Goal: Task Accomplishment & Management: Complete application form

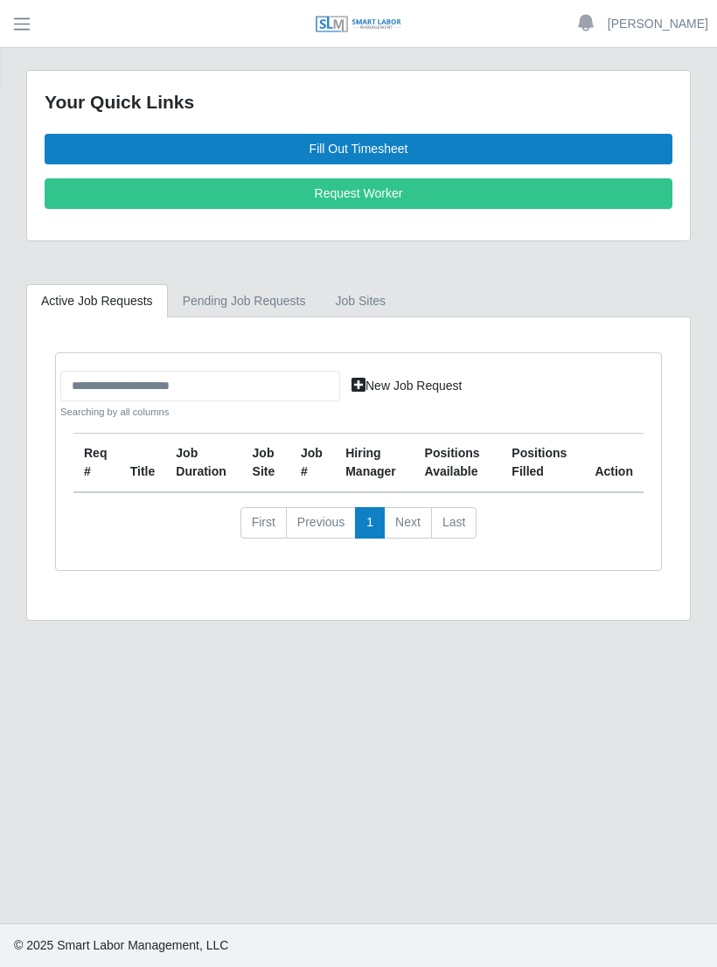
click at [399, 139] on link "Fill Out Timesheet" at bounding box center [359, 149] width 628 height 31
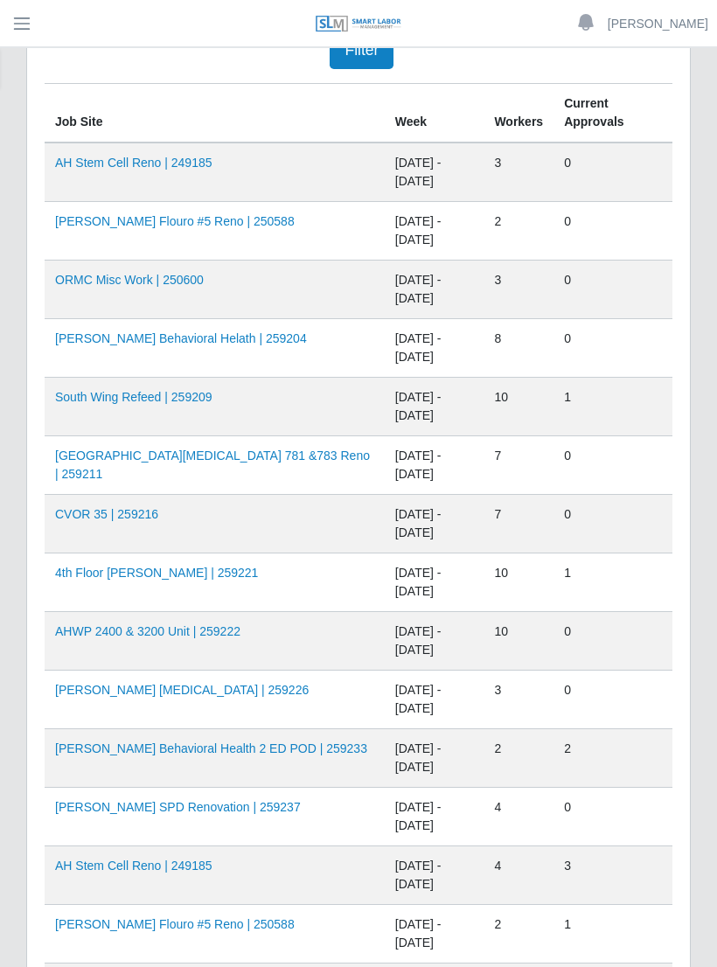
scroll to position [219, 0]
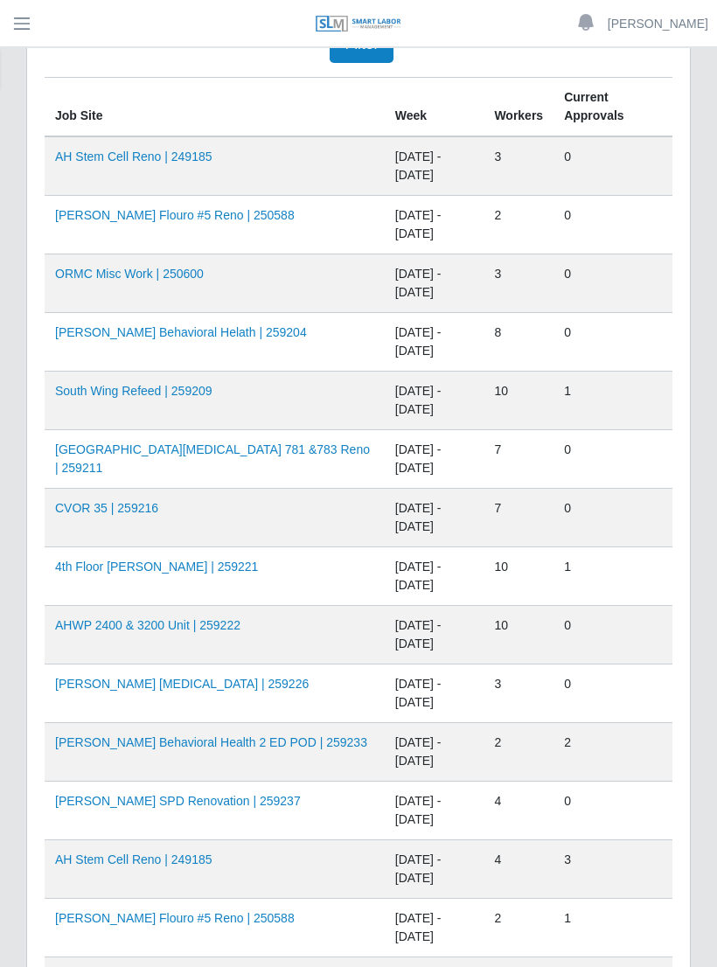
click at [155, 684] on link "[PERSON_NAME] [MEDICAL_DATA] | 259226" at bounding box center [181, 684] width 253 height 14
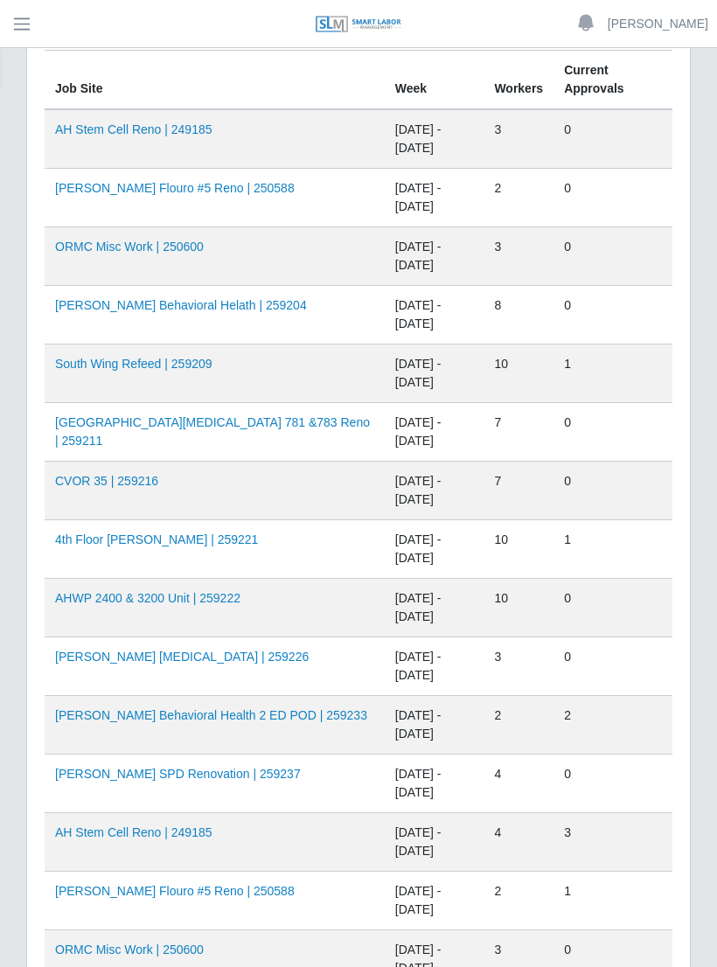
click at [156, 307] on link "AHO Behavioral Helath | 259204" at bounding box center [181, 305] width 252 height 14
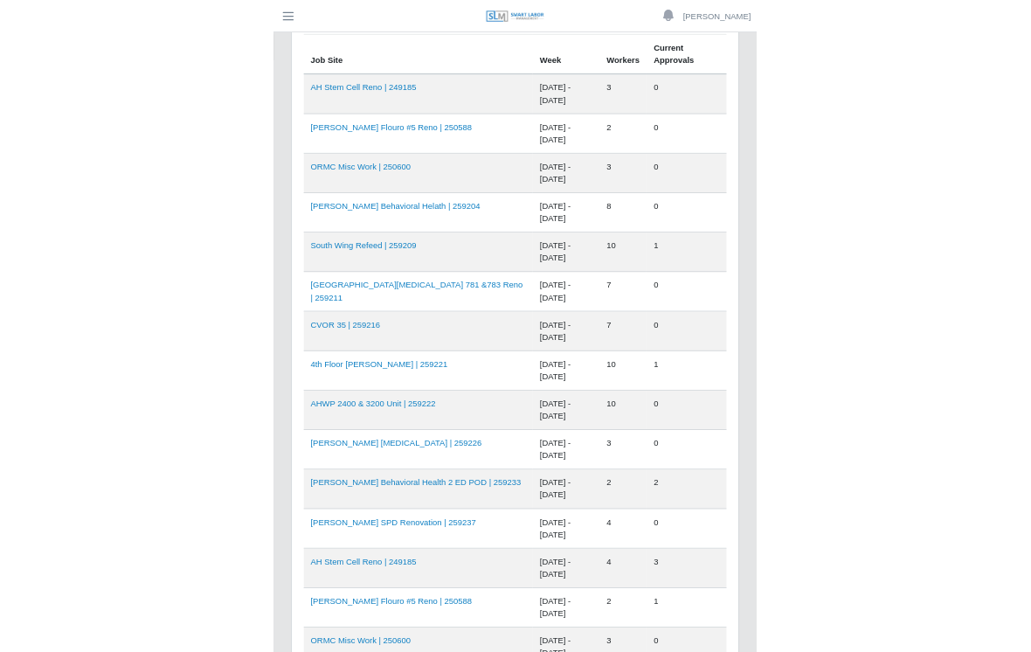
scroll to position [181, 0]
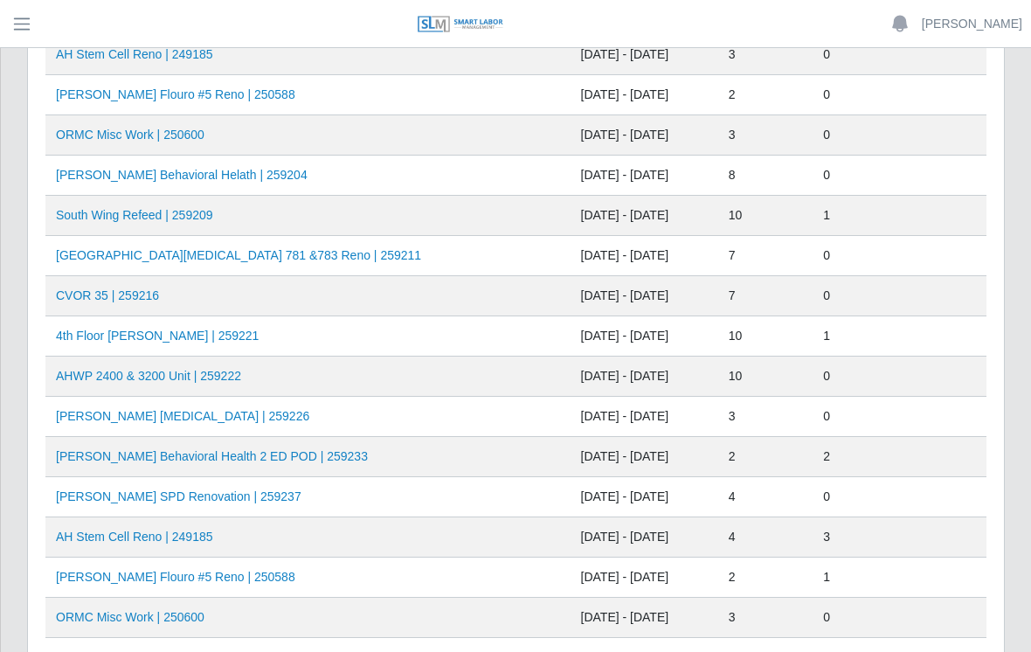
click at [283, 376] on td "AHWP 2400 & 3200 Unit | 259222" at bounding box center [307, 377] width 525 height 40
click at [571, 376] on td "09/06/2025 - 09/12/2025" at bounding box center [645, 377] width 148 height 40
click at [120, 379] on link "AHWP 2400 & 3200 Unit | 259222" at bounding box center [148, 376] width 185 height 14
click at [182, 493] on link "AHO Sherman SPD Renovation | 259237" at bounding box center [179, 497] width 246 height 14
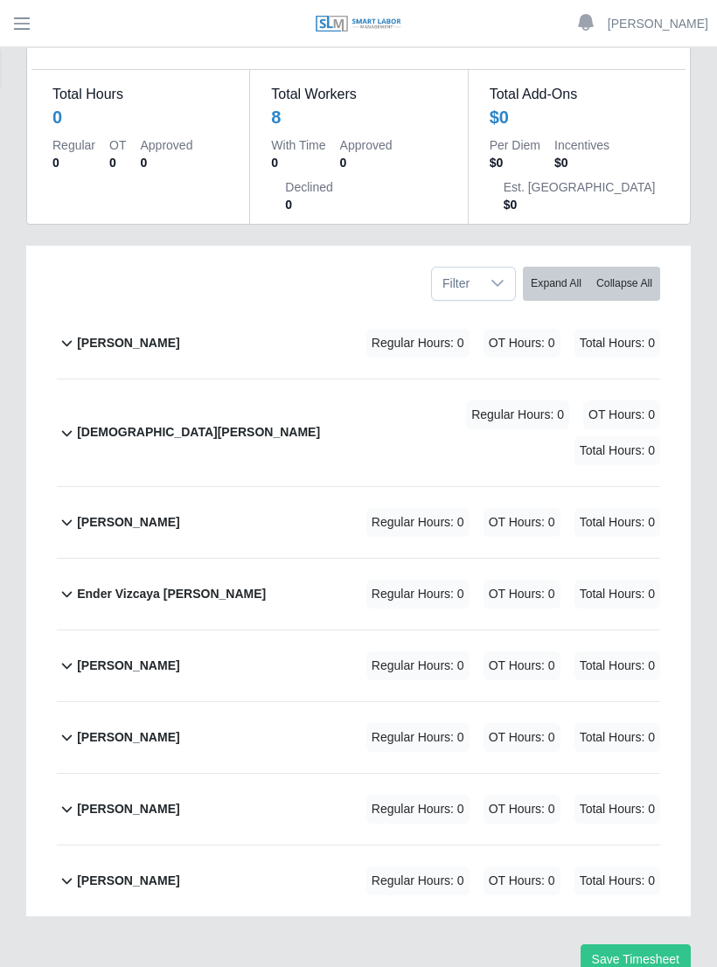
scroll to position [161, 0]
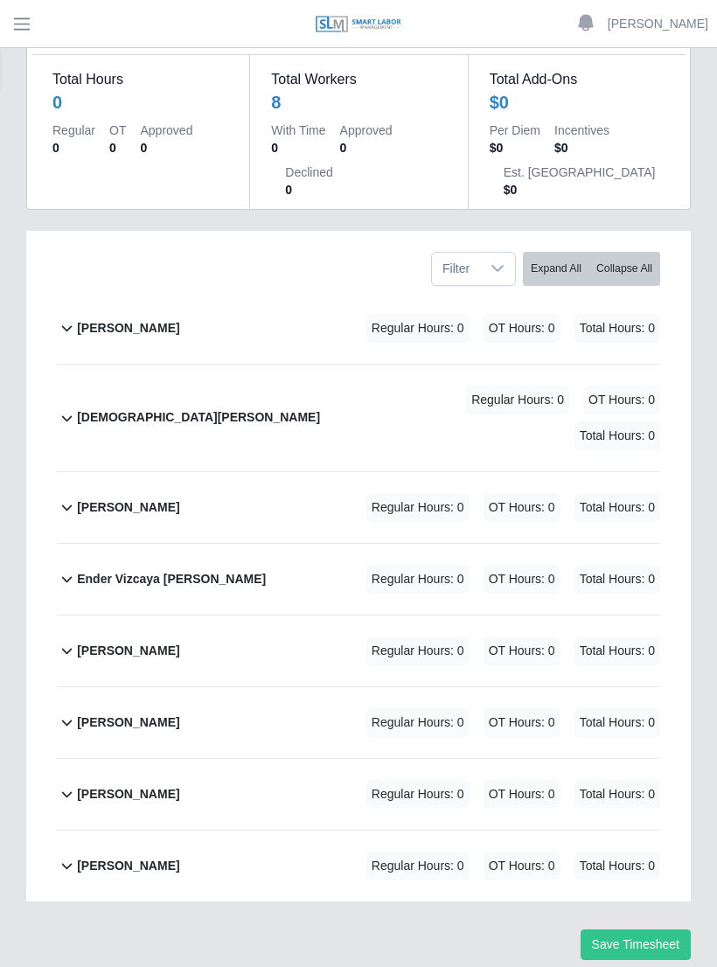
click at [117, 498] on b "Edgar Vizcaya" at bounding box center [128, 507] width 102 height 18
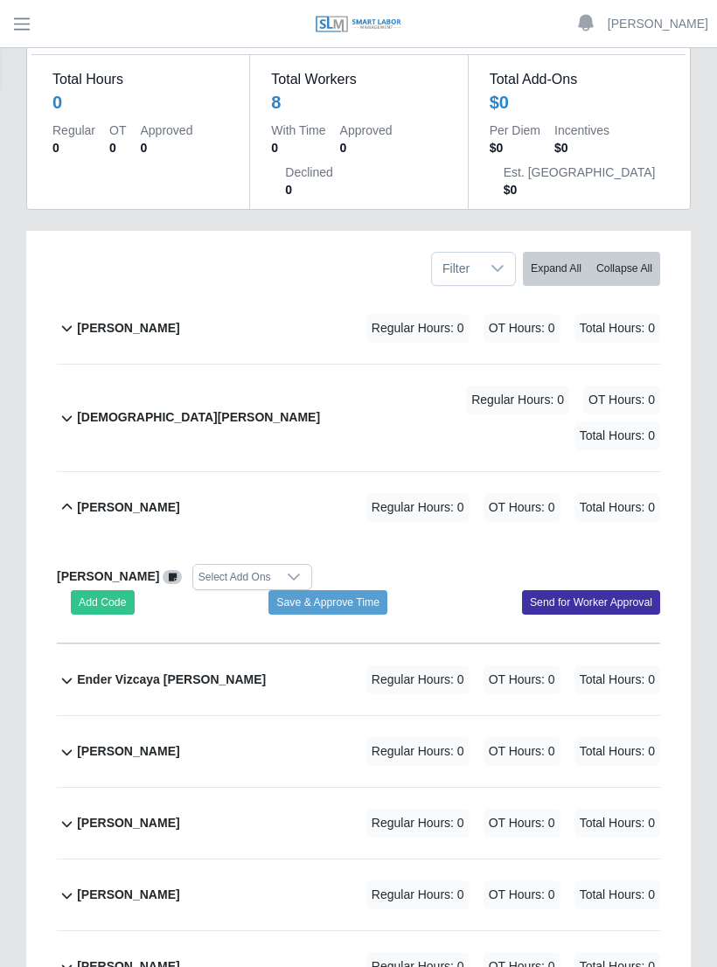
click at [103, 590] on button "Add Code" at bounding box center [103, 602] width 64 height 24
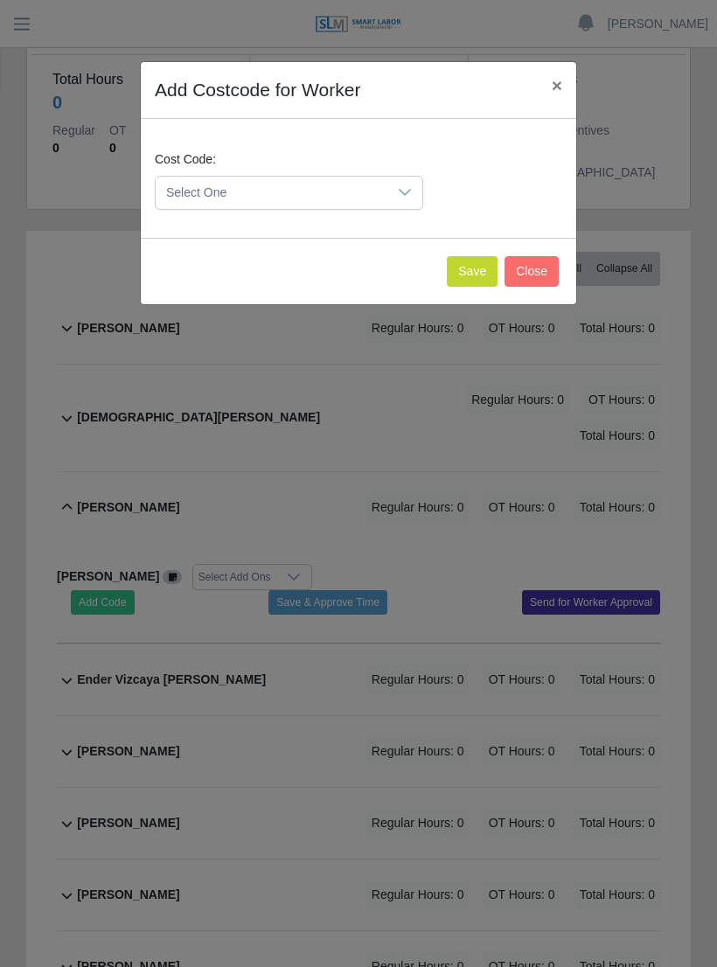
click at [398, 198] on icon at bounding box center [405, 192] width 14 height 14
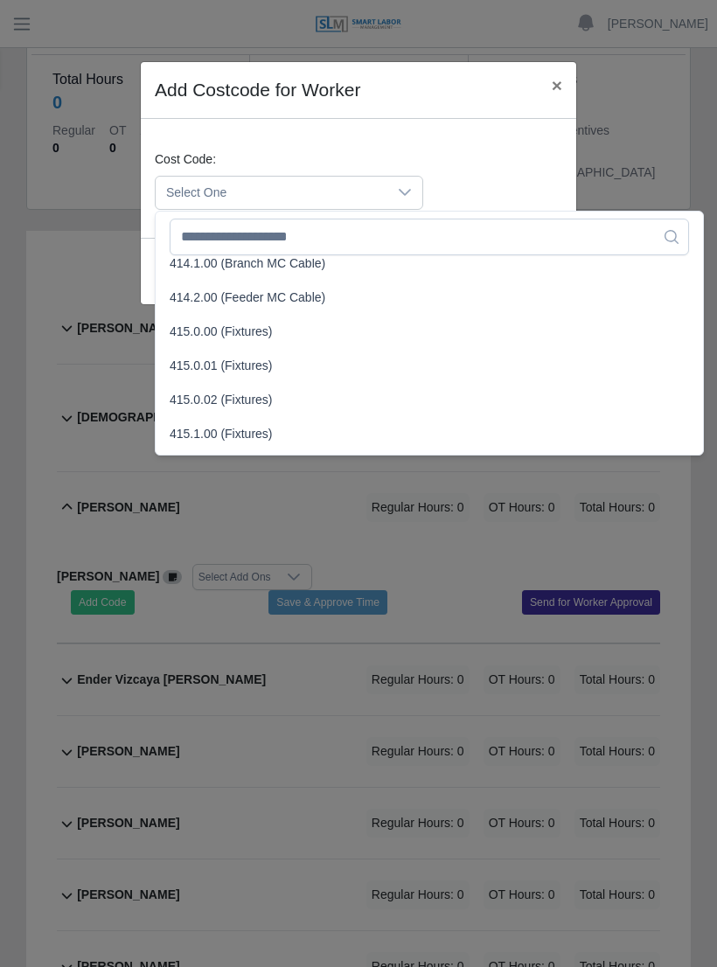
scroll to position [426, 0]
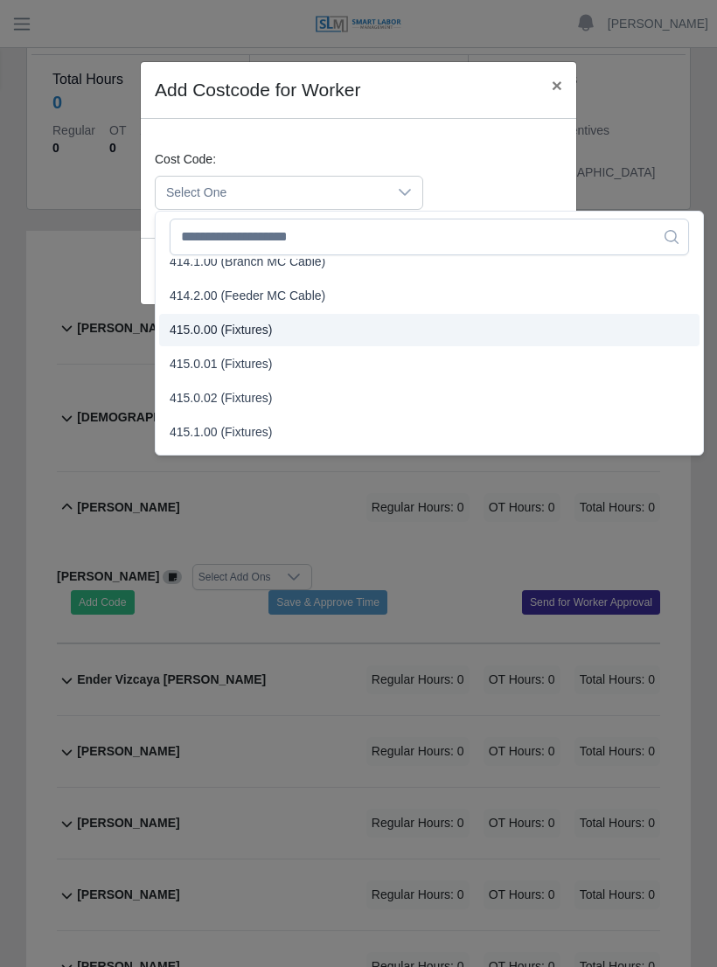
click at [200, 330] on span "415.0.00 (Fixtures)" at bounding box center [221, 330] width 103 height 18
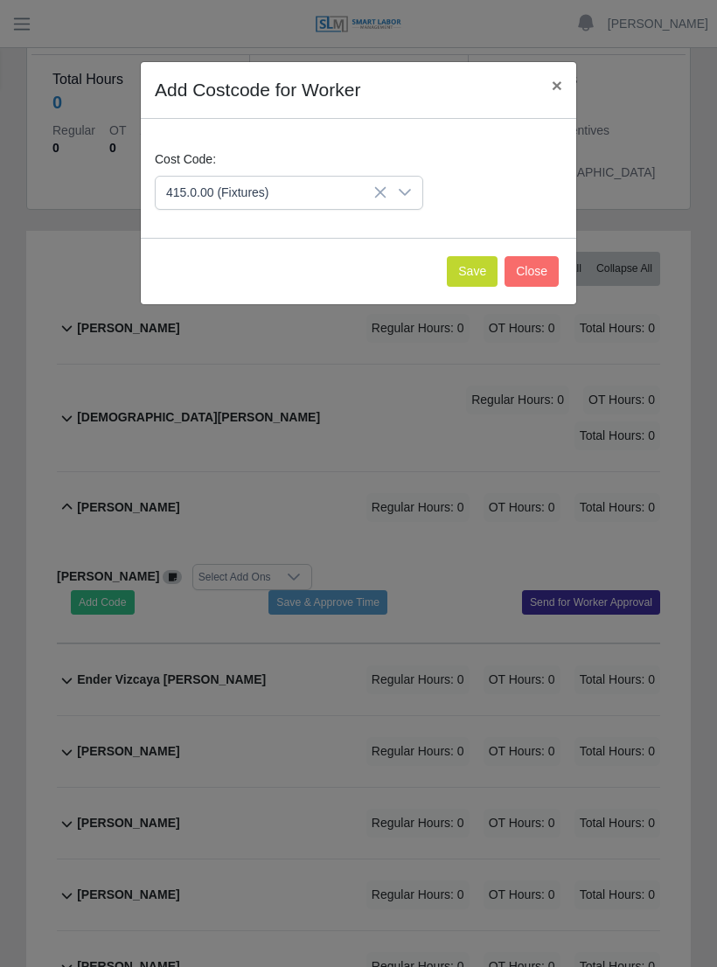
click at [472, 272] on button "Save" at bounding box center [472, 271] width 51 height 31
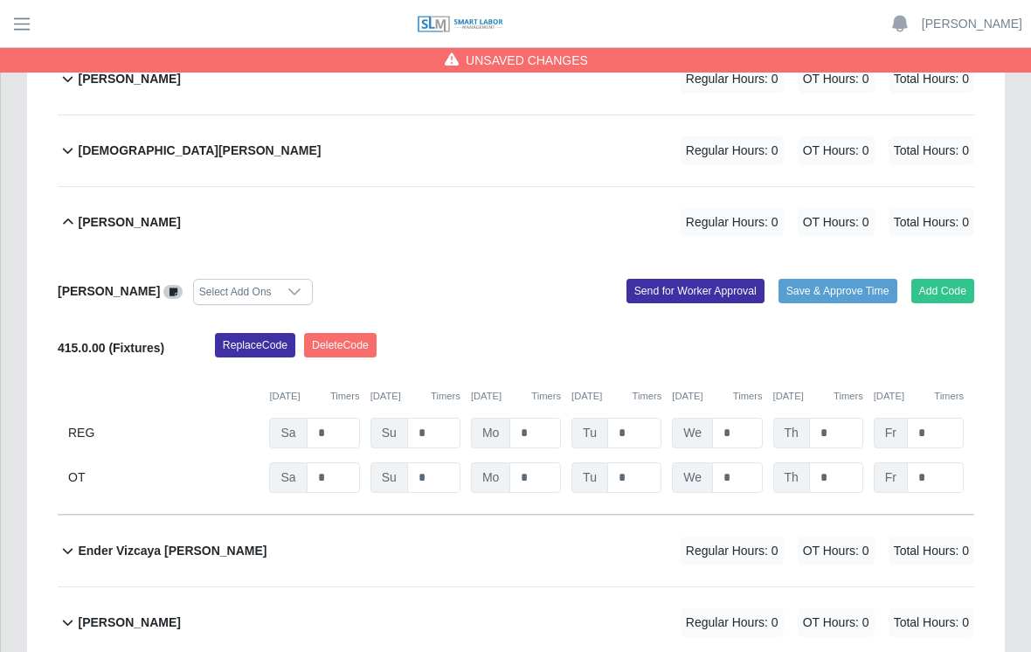
scroll to position [406, 0]
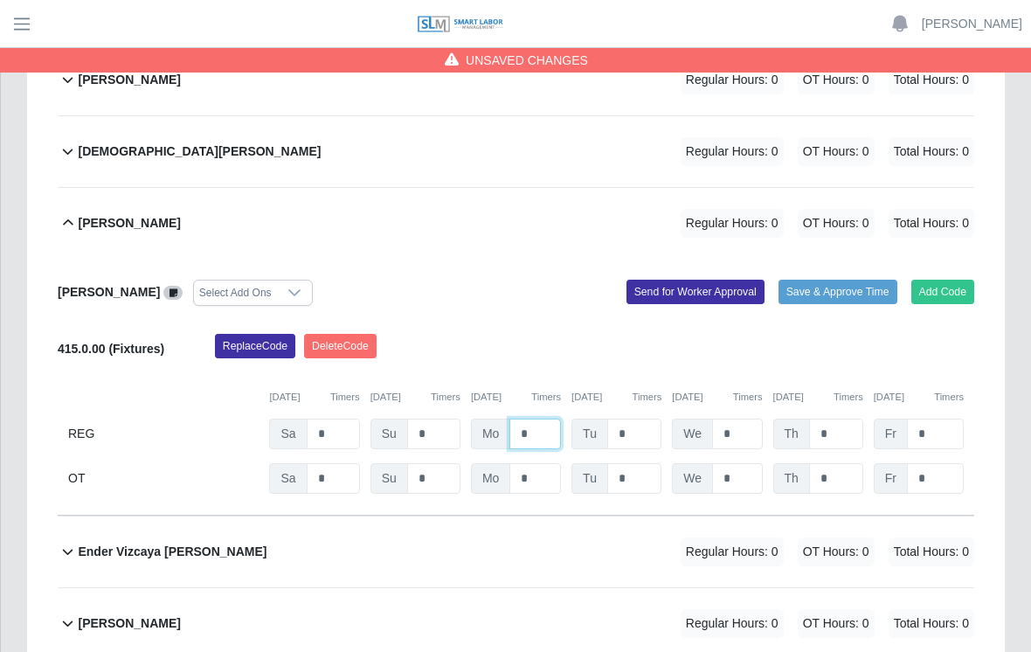
click at [531, 419] on input "*" at bounding box center [536, 434] width 52 height 31
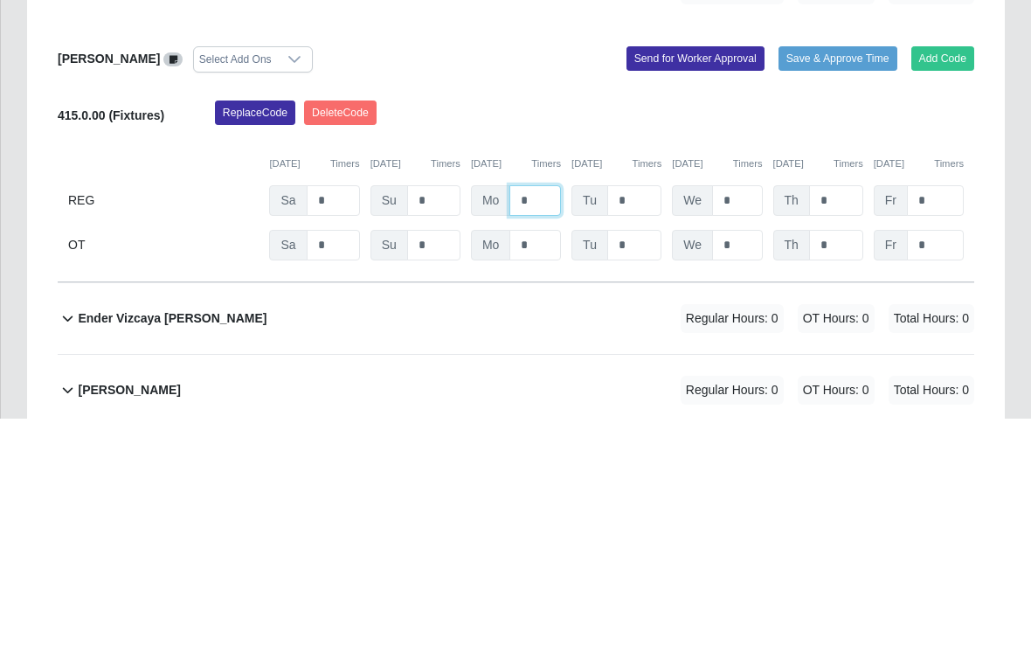
type input "*"
click at [642, 419] on input "*" at bounding box center [635, 434] width 54 height 31
type input "*"
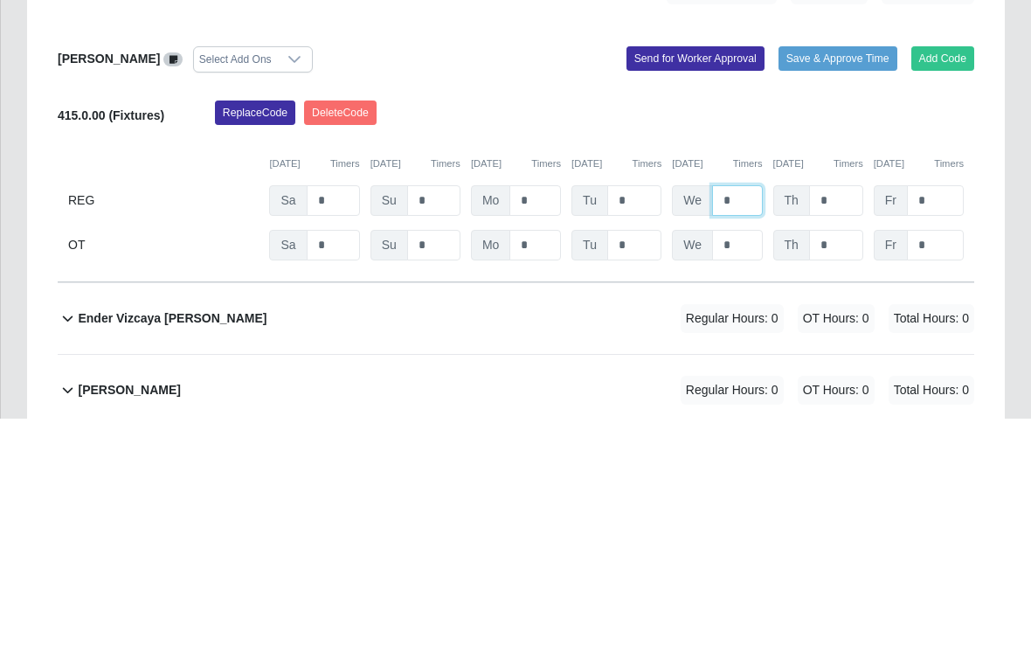
click at [716, 419] on input "*" at bounding box center [737, 434] width 50 height 31
type input "*"
click at [716, 419] on input "*" at bounding box center [836, 434] width 54 height 31
type input "*"
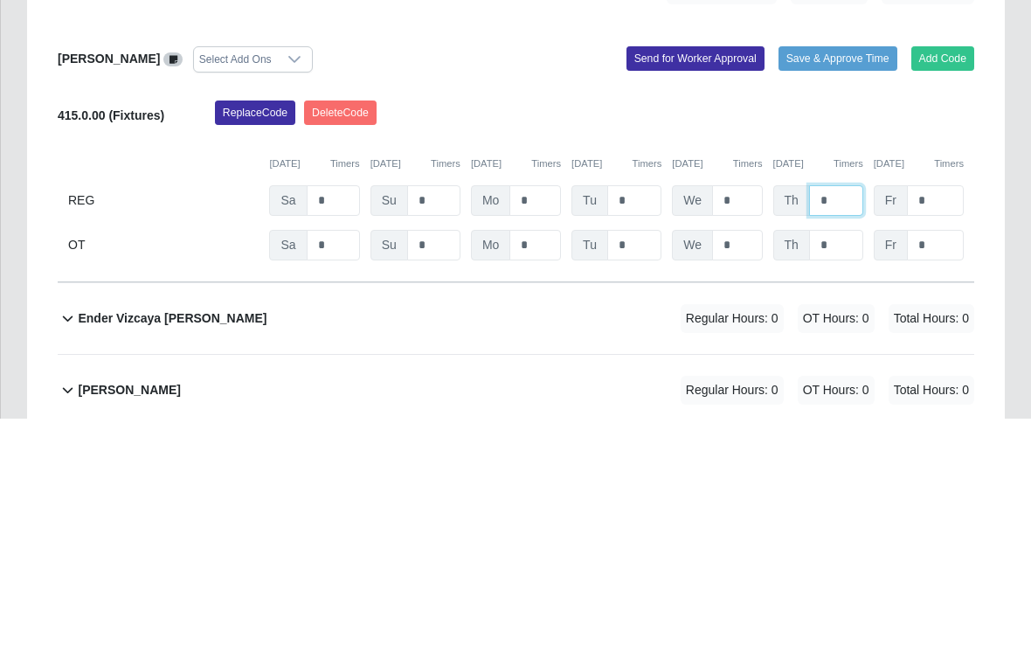
type input "*"
click at [716, 419] on input "*" at bounding box center [935, 434] width 57 height 31
type input "*"
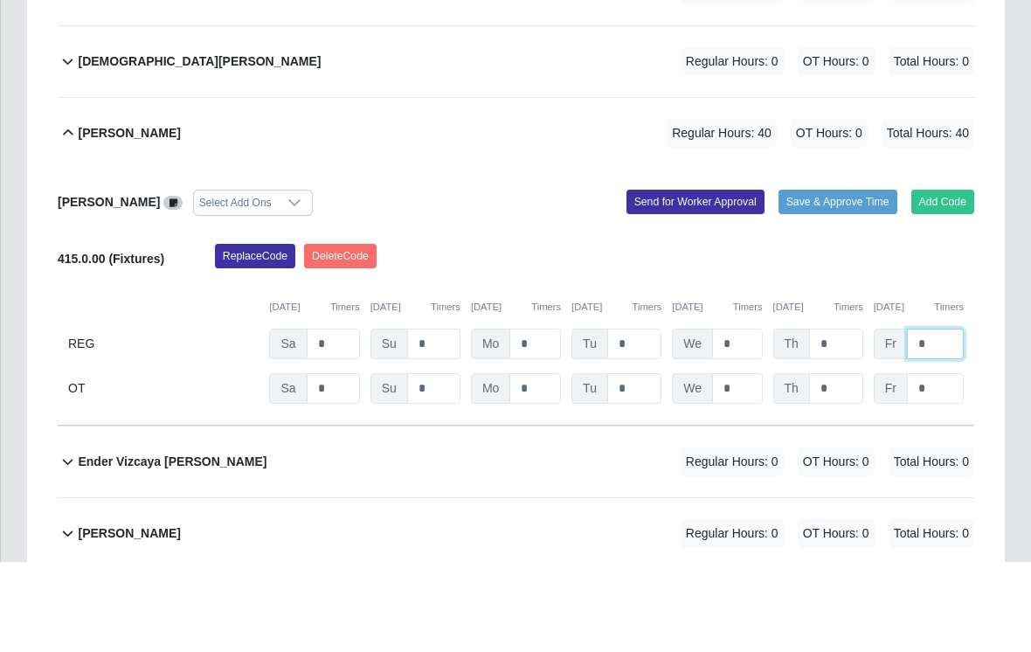
type input "*"
click at [716, 280] on button "Save & Approve Time" at bounding box center [838, 292] width 119 height 24
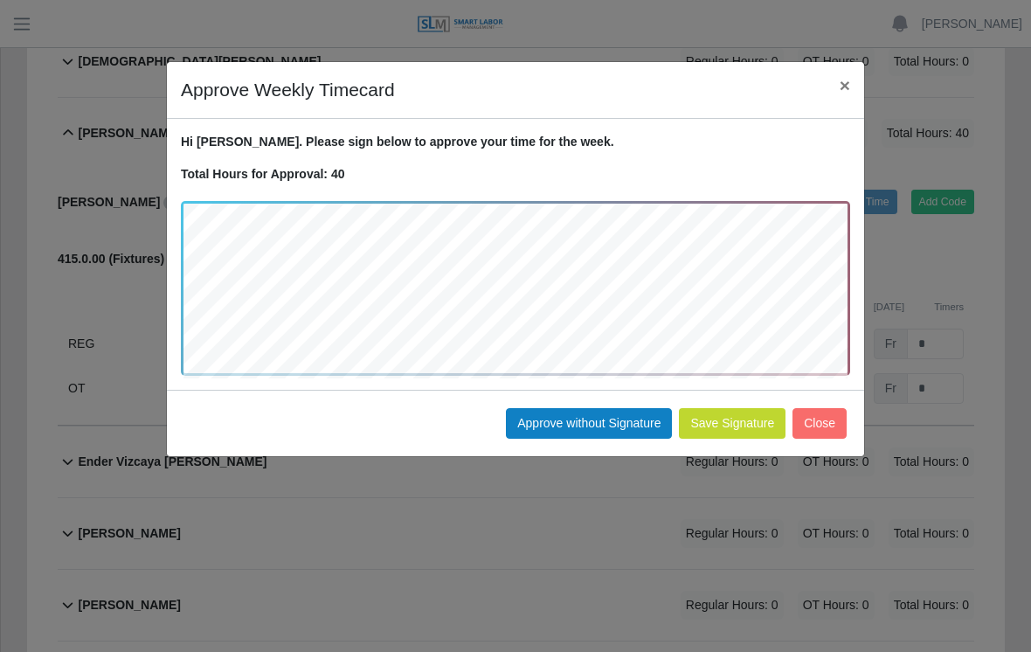
click at [587, 423] on button "Approve without Signature" at bounding box center [589, 423] width 166 height 31
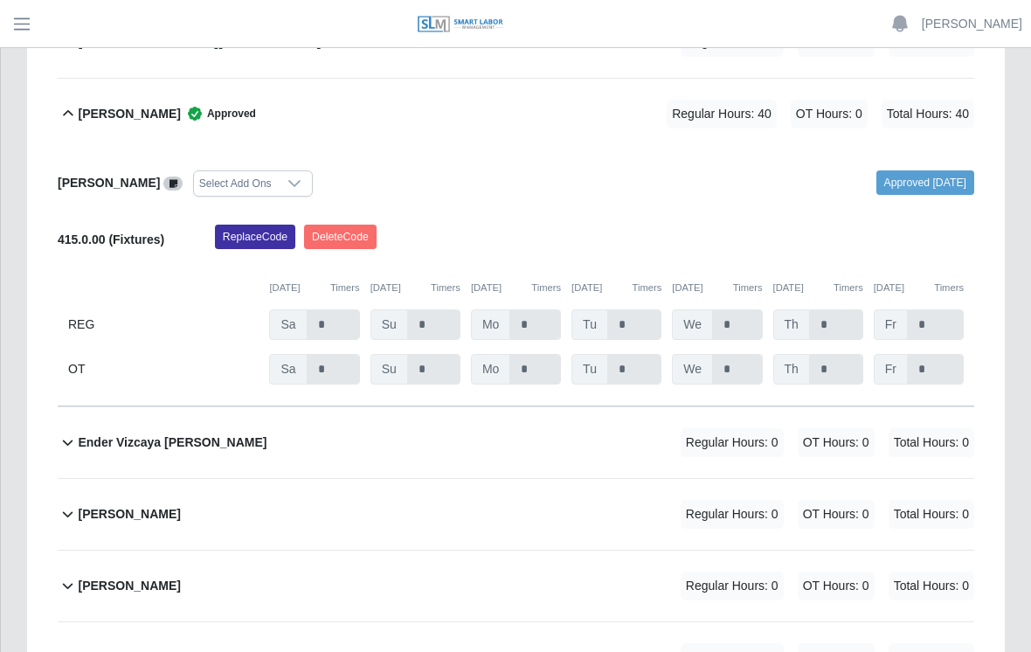
scroll to position [524, 0]
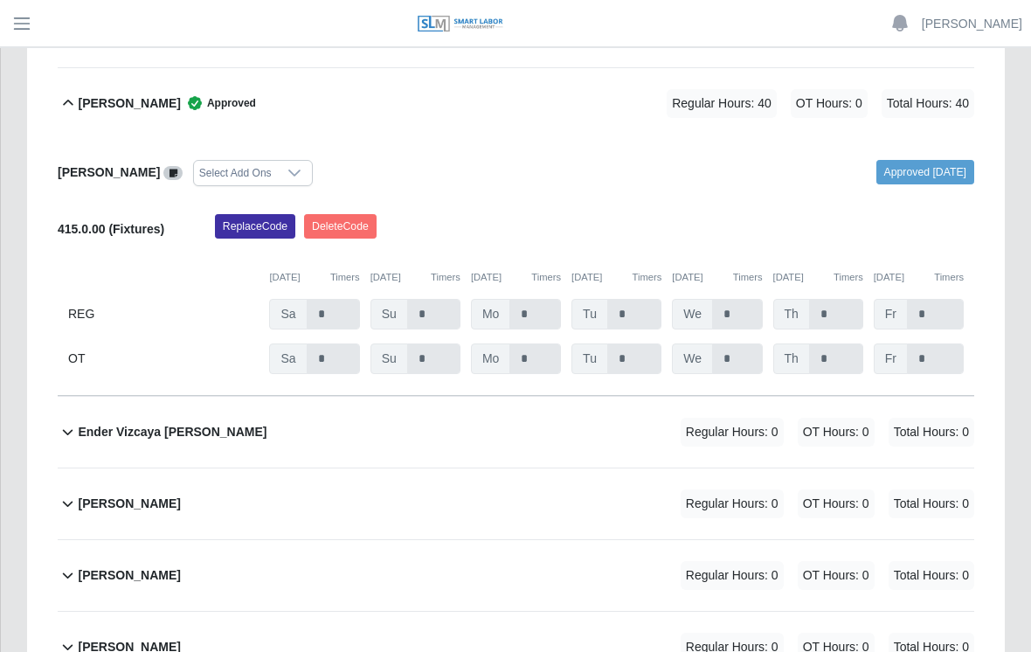
click at [158, 490] on div "Jorge Rondon Alvarado" at bounding box center [129, 504] width 102 height 29
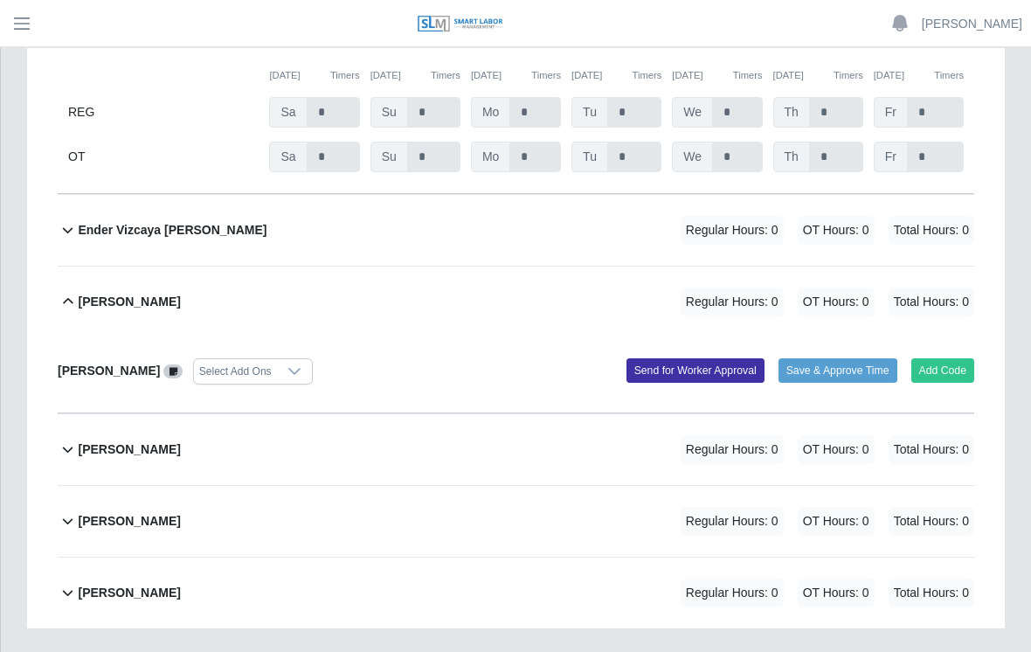
scroll to position [726, 0]
click at [716, 359] on button "Add Code" at bounding box center [944, 371] width 64 height 24
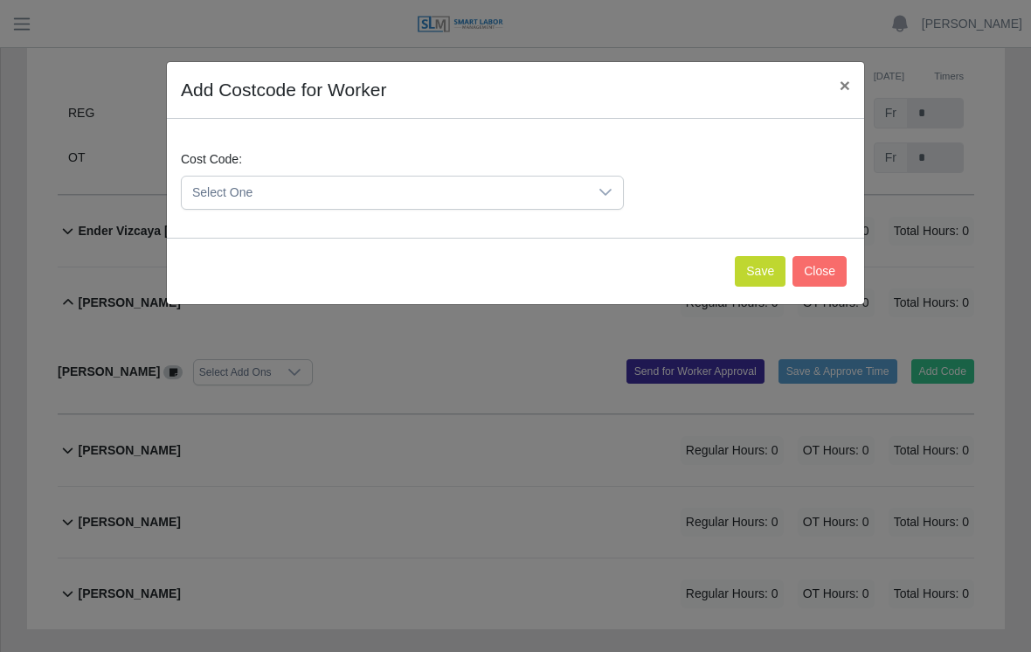
click at [611, 193] on icon at bounding box center [606, 192] width 14 height 14
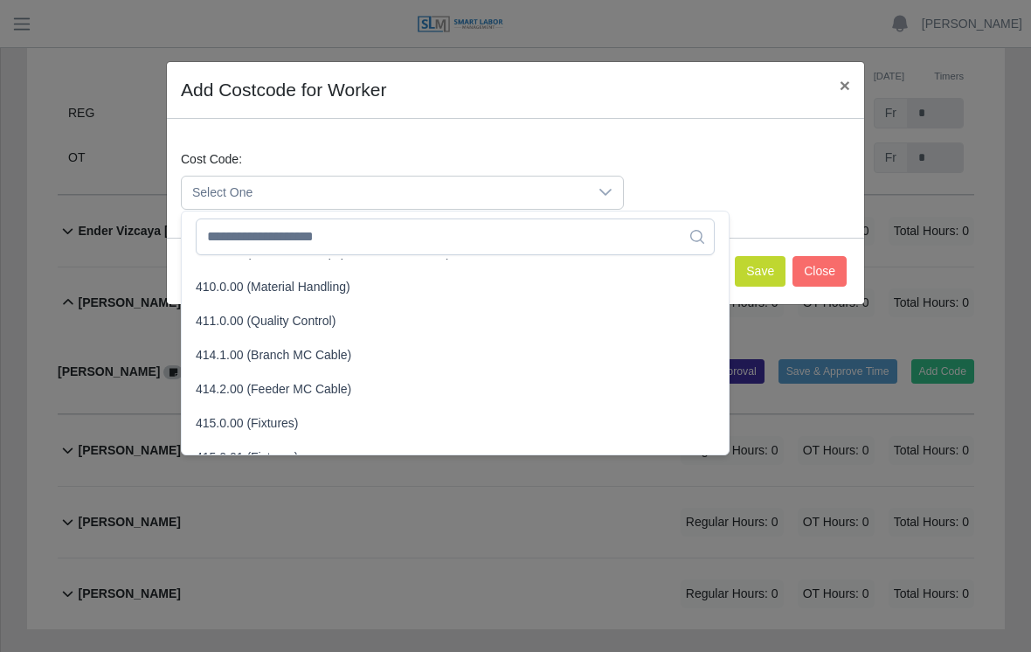
scroll to position [340, 0]
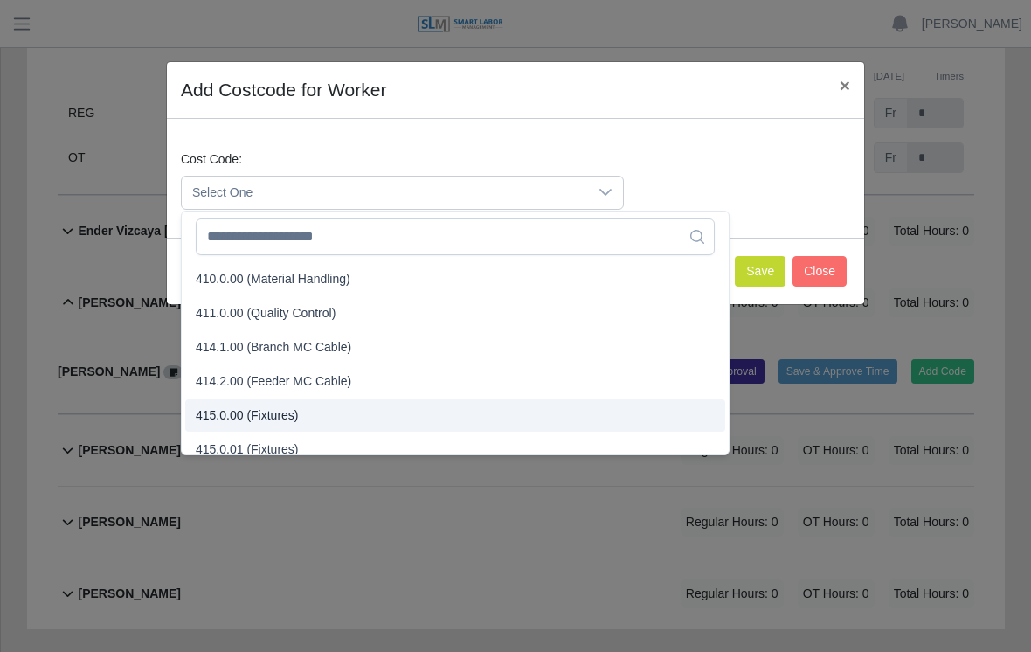
click at [276, 416] on span "415.0.00 (Fixtures)" at bounding box center [247, 415] width 103 height 18
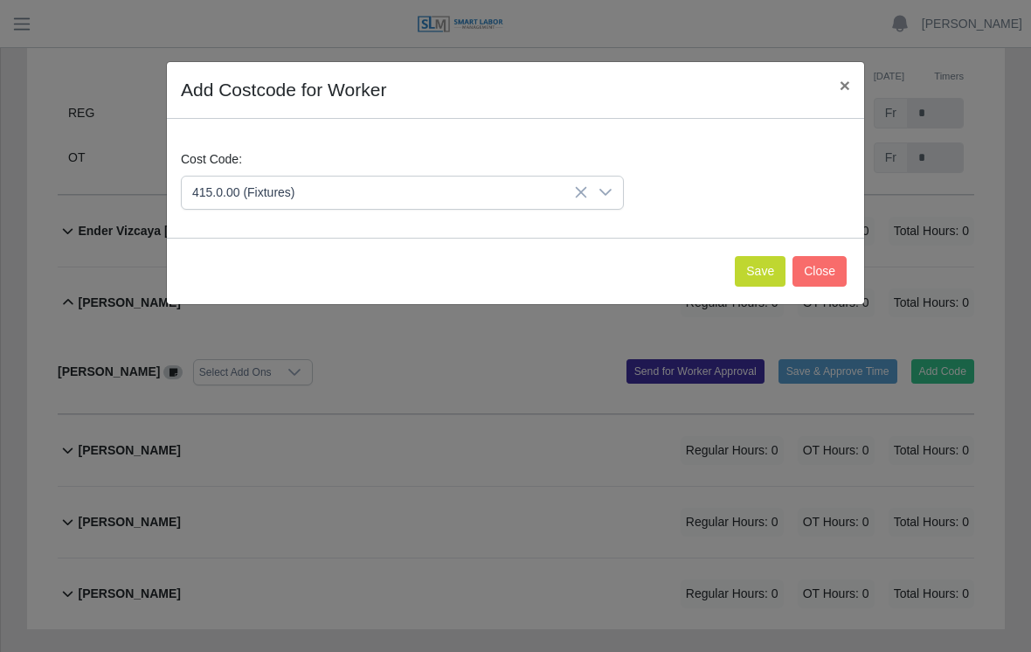
click at [716, 280] on button "Save" at bounding box center [760, 271] width 51 height 31
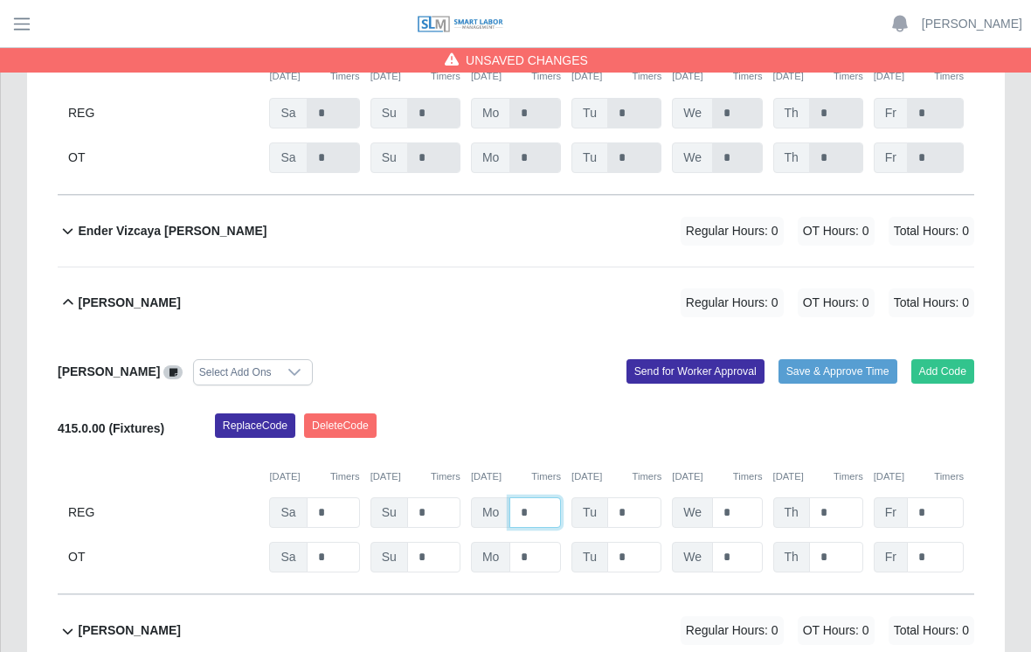
click at [548, 497] on input "*" at bounding box center [536, 512] width 52 height 31
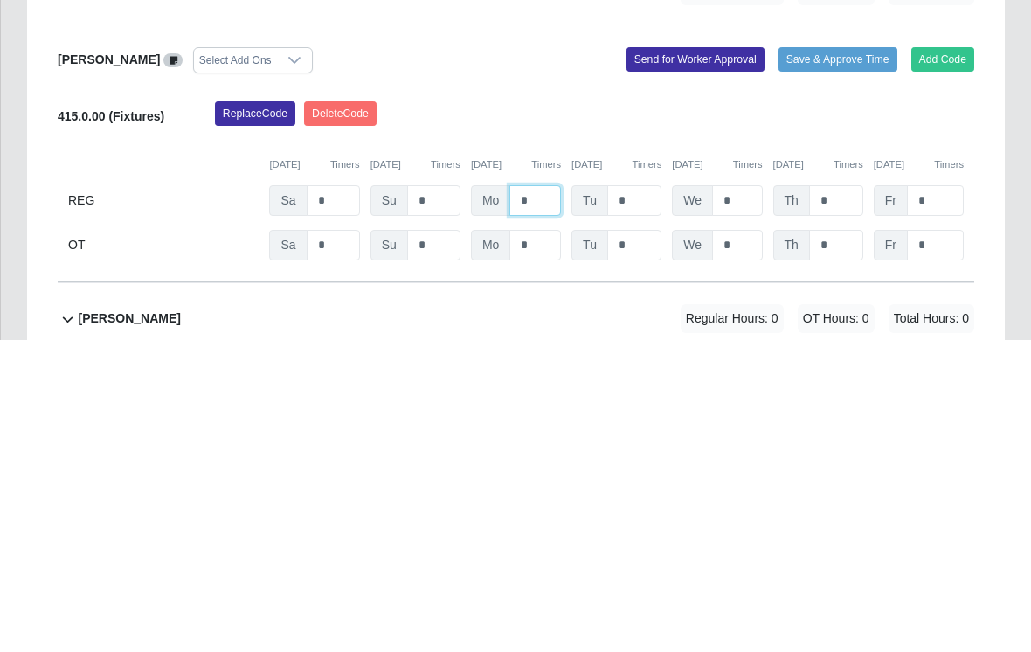
type input "*"
click at [640, 497] on input "*" at bounding box center [635, 512] width 54 height 31
type input "*"
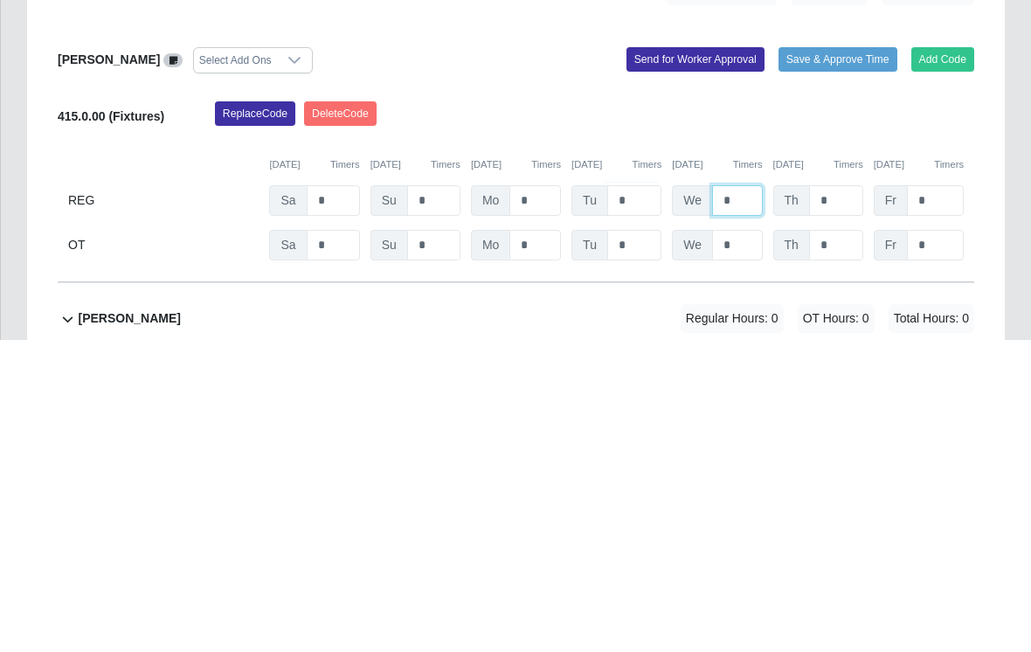
click at [716, 497] on input "*" at bounding box center [737, 512] width 50 height 31
type input "*"
click at [716, 497] on input "*" at bounding box center [836, 512] width 54 height 31
type input "*"
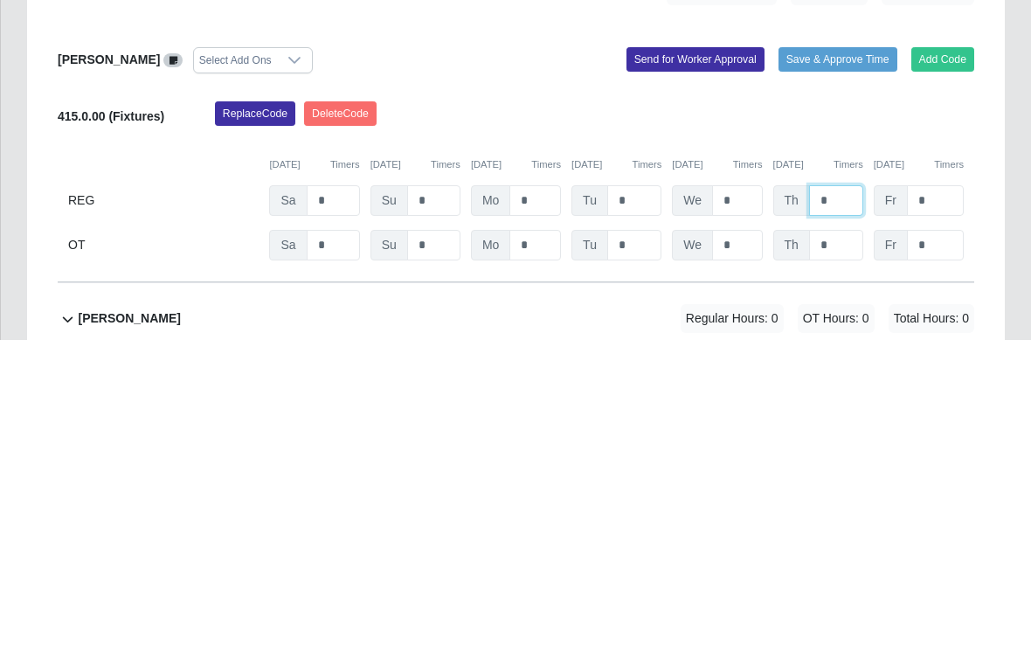
type input "*"
click at [716, 497] on input "*" at bounding box center [935, 512] width 57 height 31
type input "*"
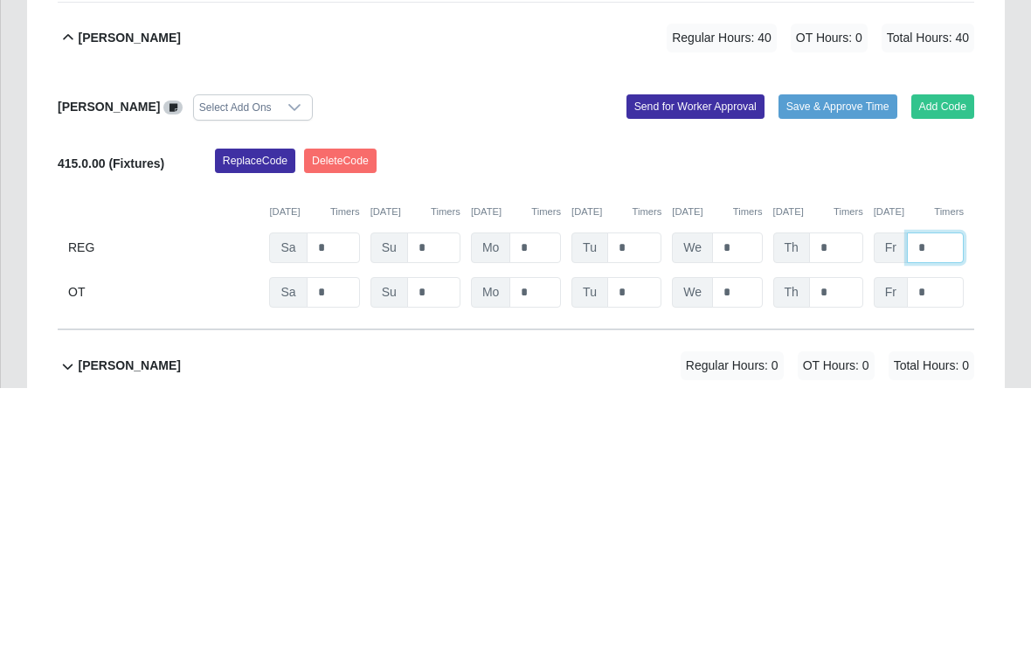
type input "*"
click at [716, 359] on button "Save & Approve Time" at bounding box center [838, 371] width 119 height 24
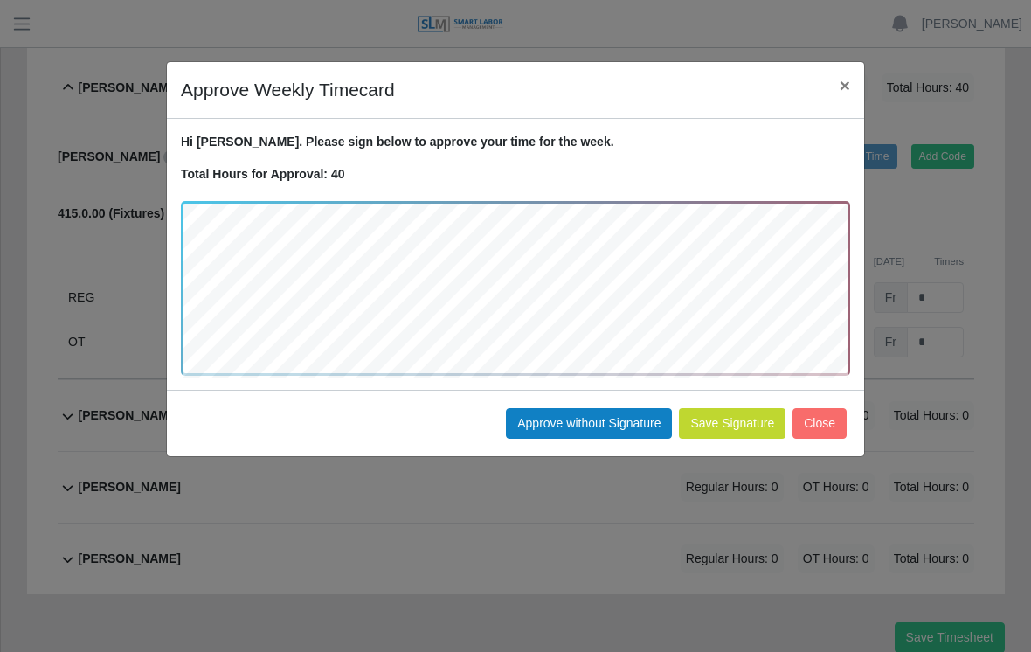
click at [601, 420] on button "Approve without Signature" at bounding box center [589, 423] width 166 height 31
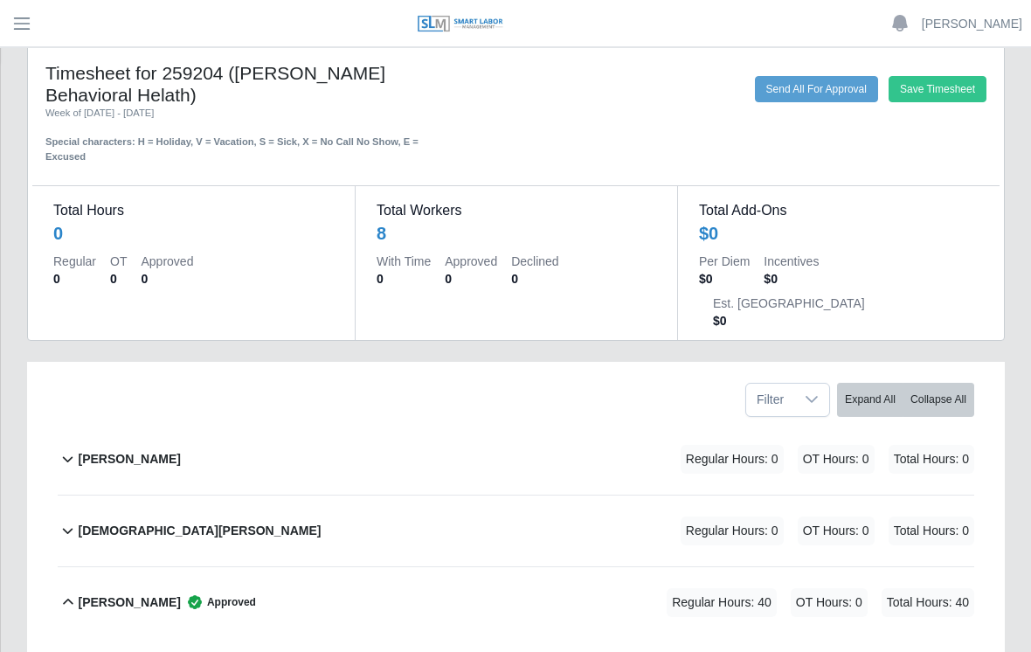
scroll to position [0, 0]
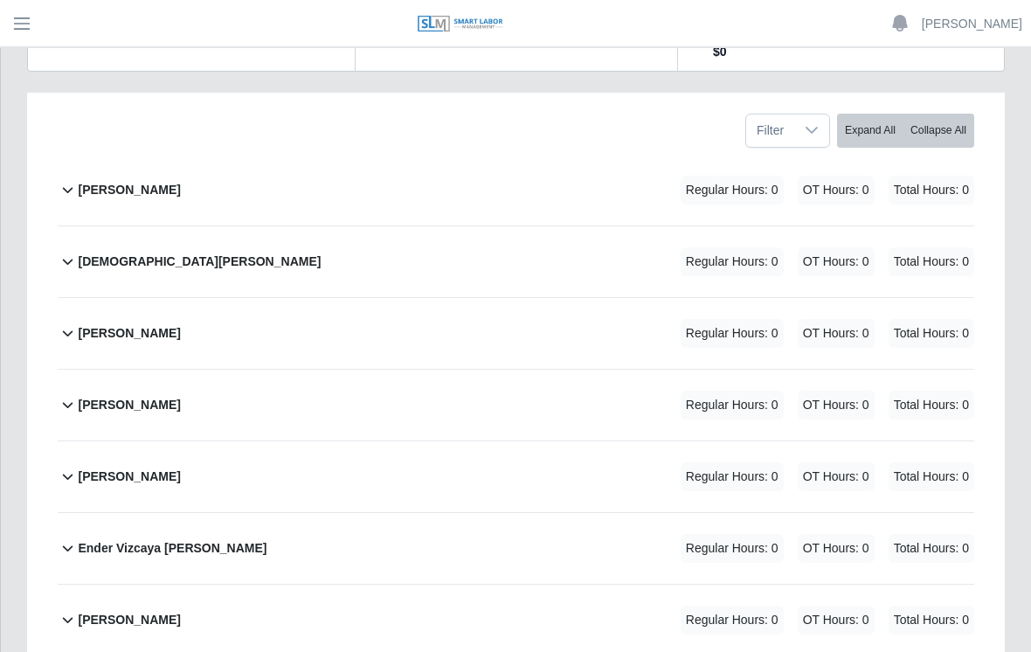
scroll to position [295, 0]
click at [260, 372] on div "Edward Triana Gonzalez Regular Hours: 0 OT Hours: 0 Total Hours: 0" at bounding box center [526, 405] width 897 height 71
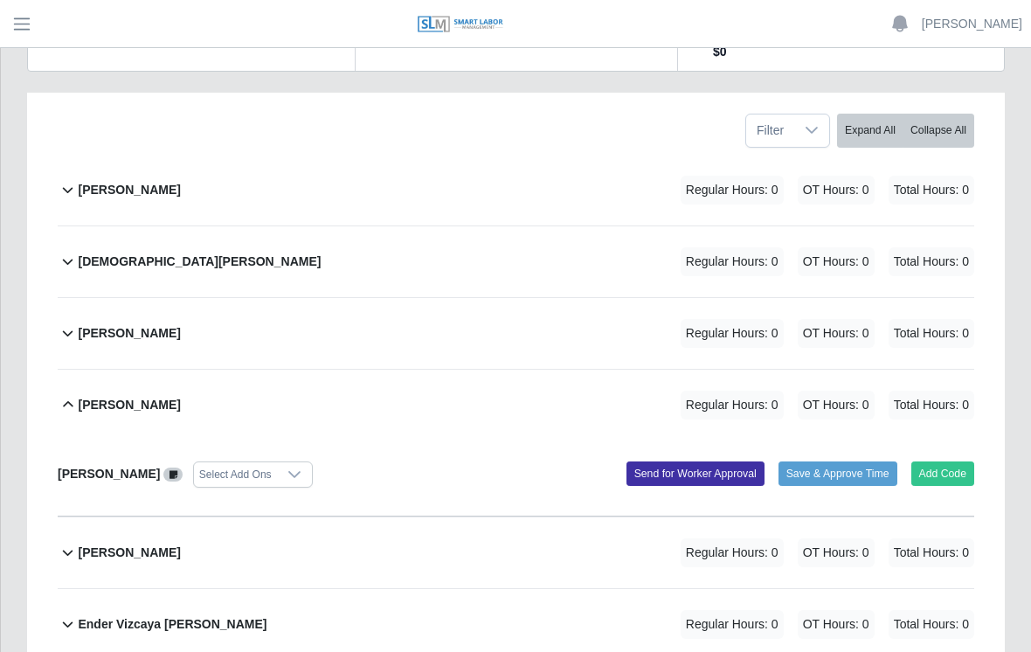
click at [938, 462] on button "Add Code" at bounding box center [944, 474] width 64 height 24
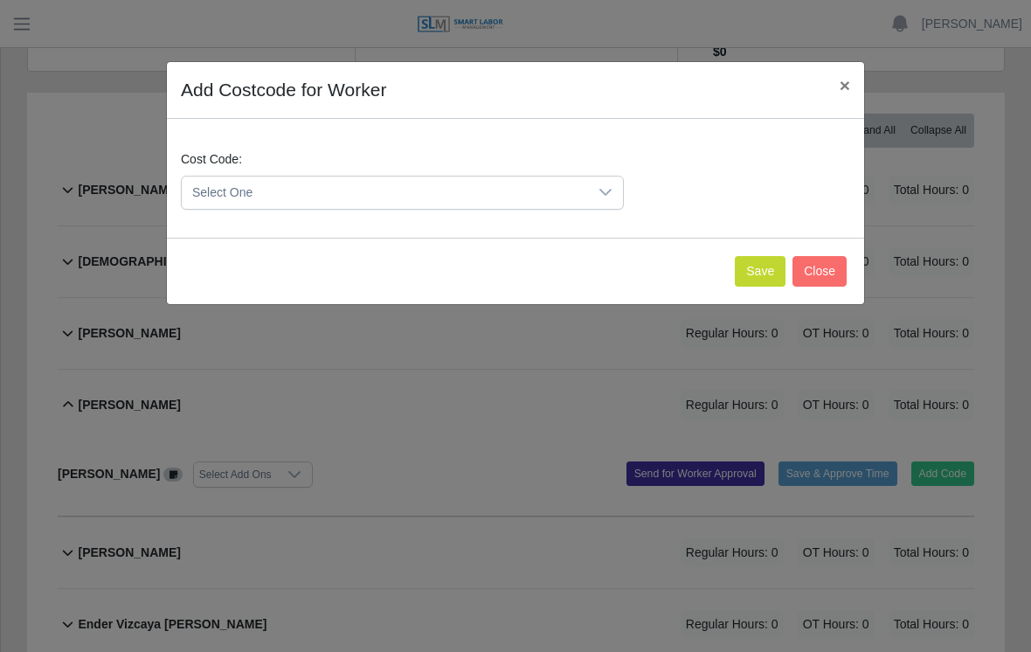
click at [603, 193] on icon at bounding box center [606, 192] width 14 height 14
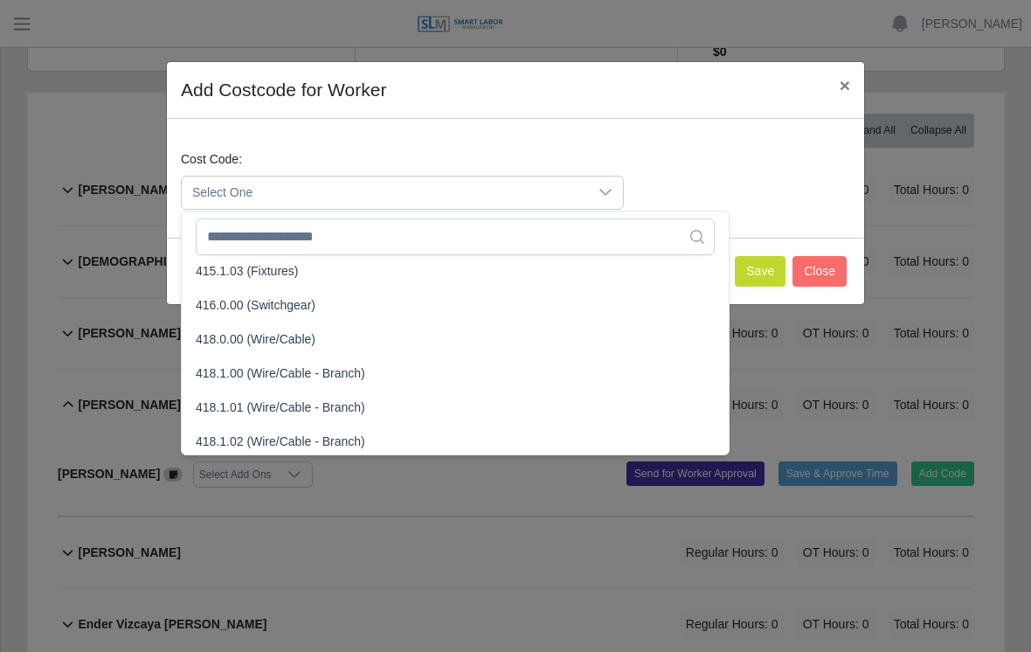
scroll to position [616, 0]
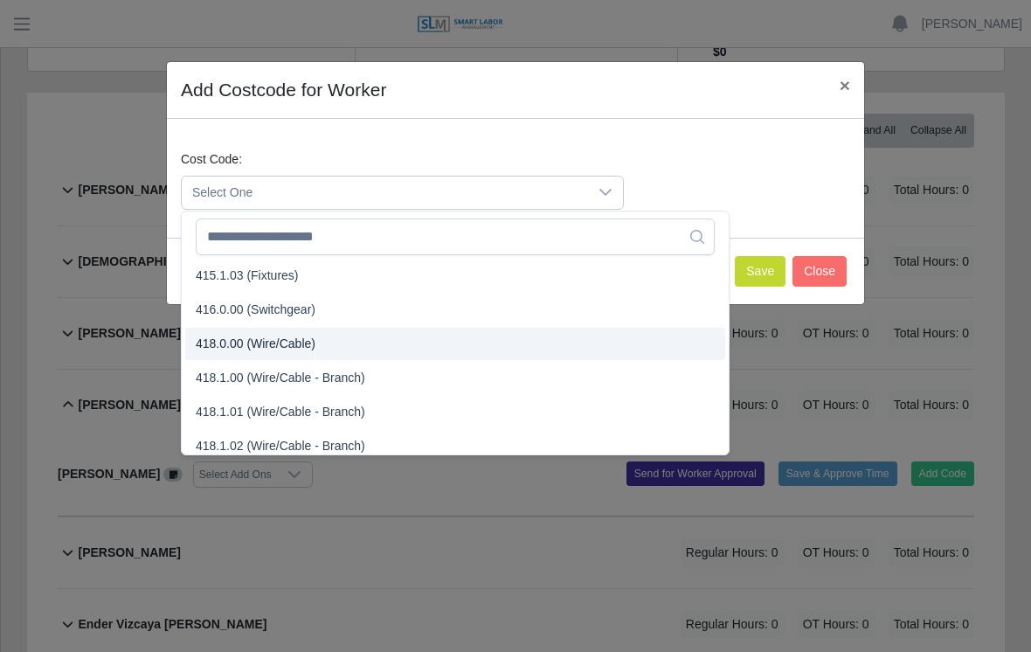
click at [236, 347] on span "418.0.00 (Wire/Cable)" at bounding box center [256, 344] width 120 height 18
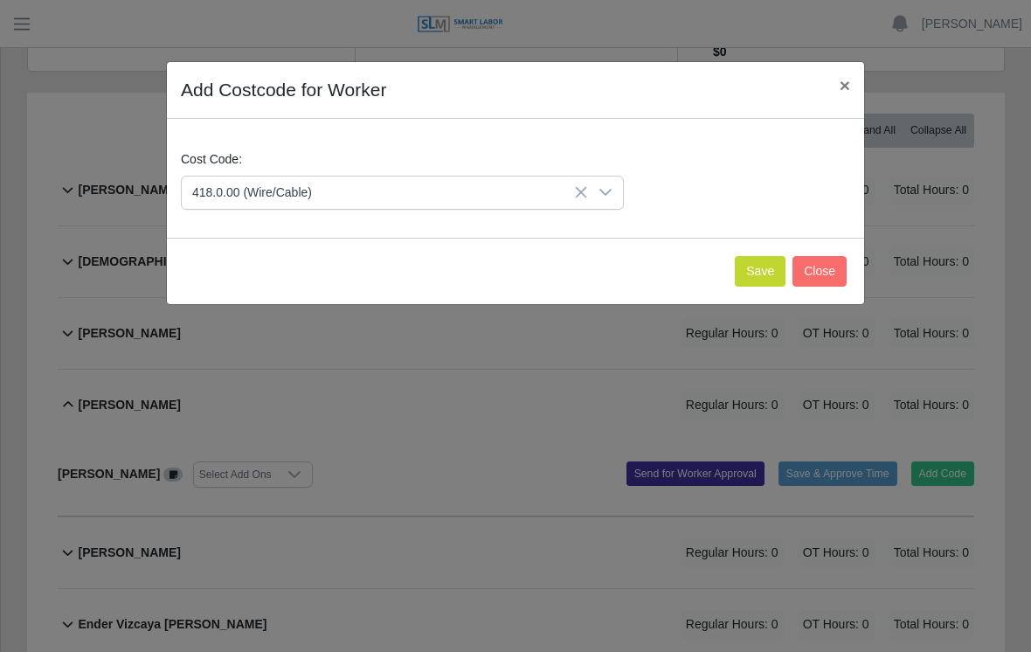
click at [751, 267] on button "Save" at bounding box center [760, 271] width 51 height 31
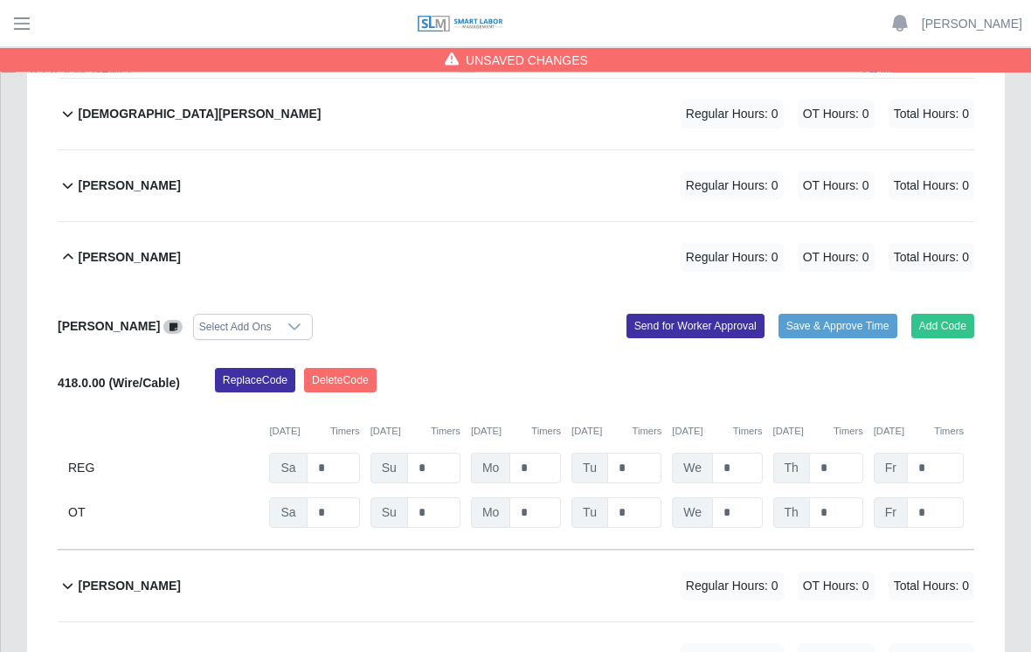
scroll to position [446, 0]
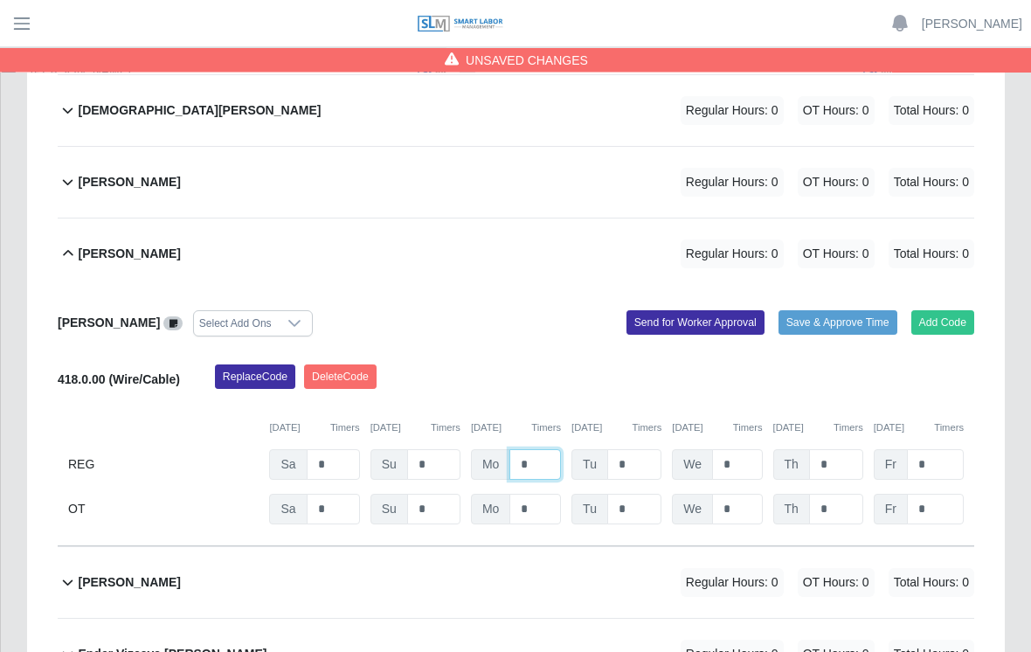
click at [531, 450] on input "*" at bounding box center [536, 465] width 52 height 31
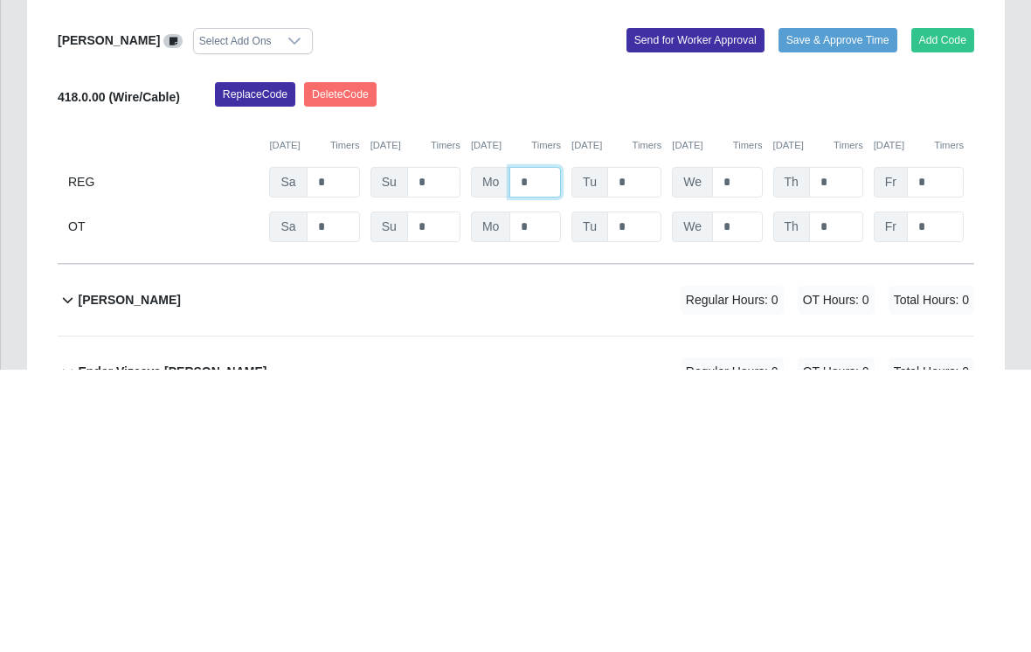
type input "*"
click at [634, 450] on input "*" at bounding box center [635, 465] width 54 height 31
type input "*"
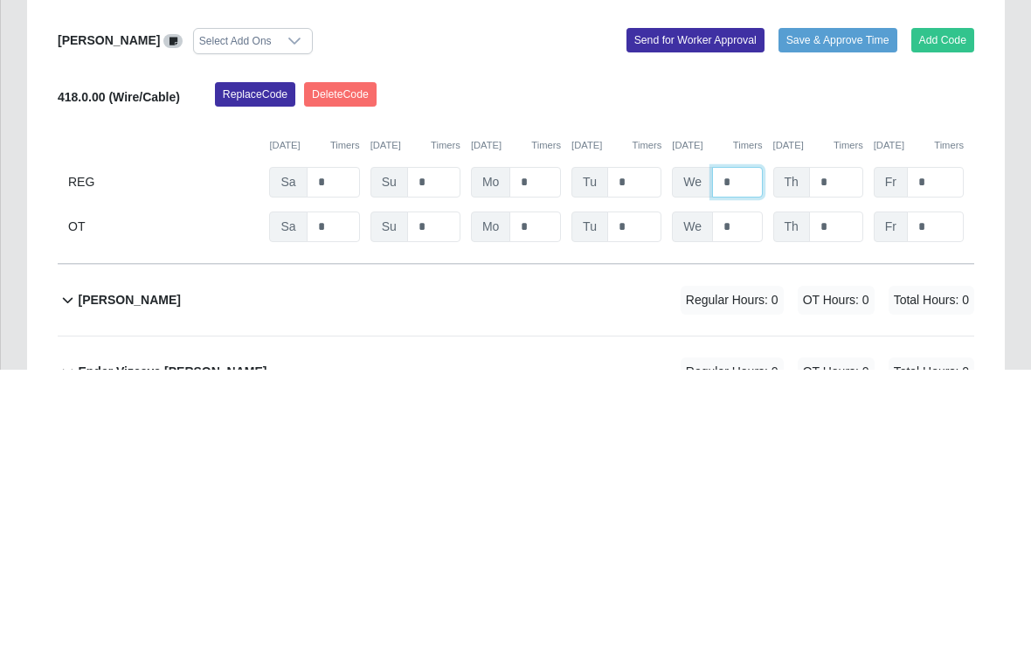
click at [738, 450] on input "*" at bounding box center [737, 465] width 50 height 31
type input "*"
click at [836, 450] on input "*" at bounding box center [836, 465] width 54 height 31
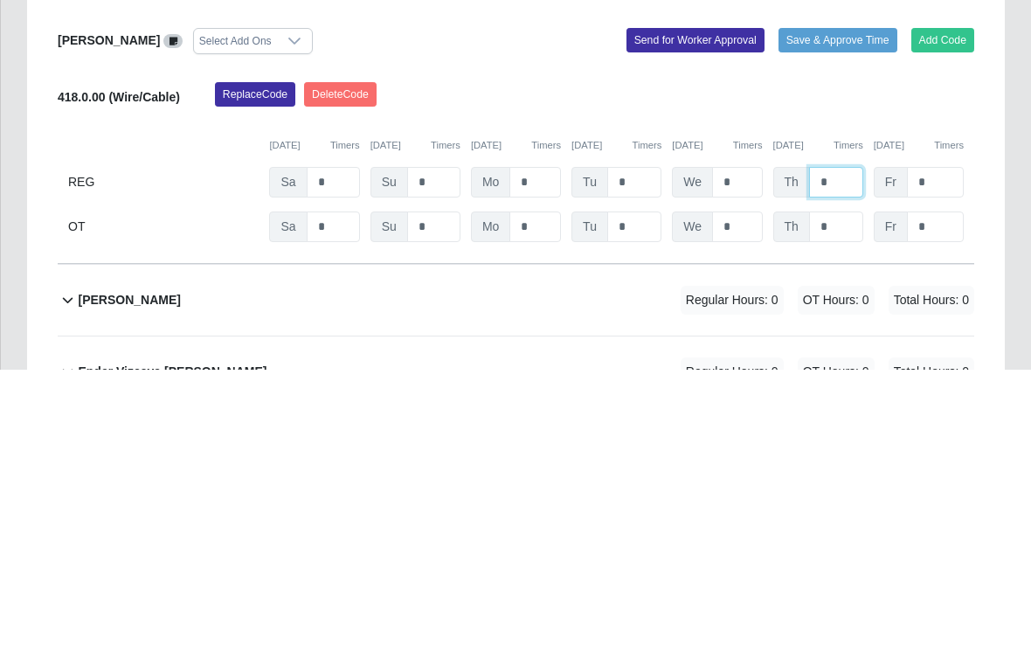
type input "*"
click at [944, 450] on input "*" at bounding box center [935, 465] width 57 height 31
click at [956, 450] on input "*" at bounding box center [935, 465] width 57 height 31
type input "*"
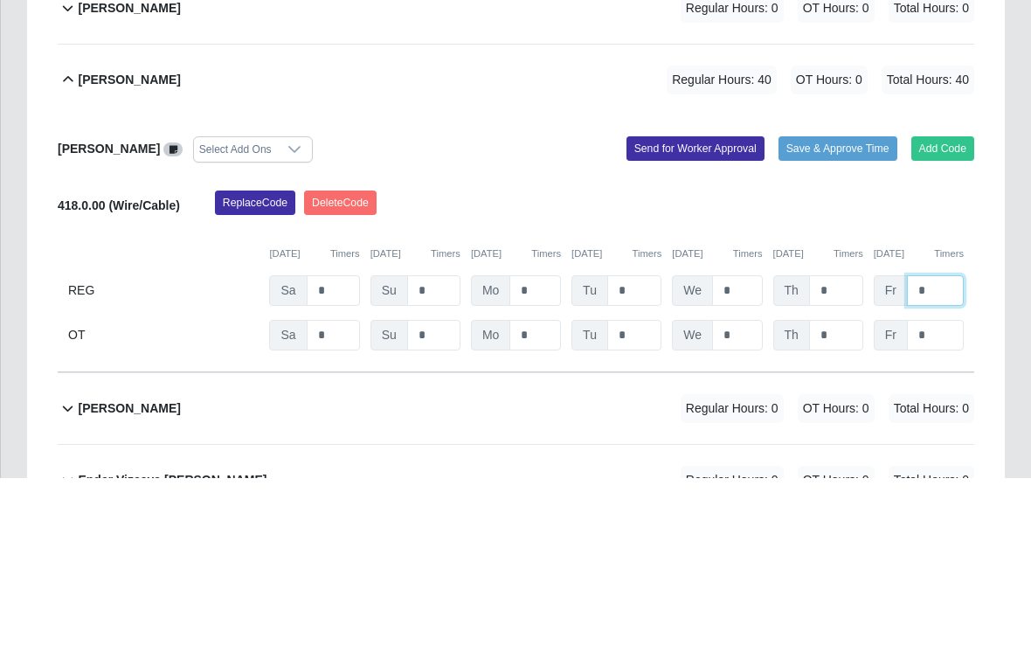
type input "*"
click at [842, 311] on button "Save & Approve Time" at bounding box center [838, 323] width 119 height 24
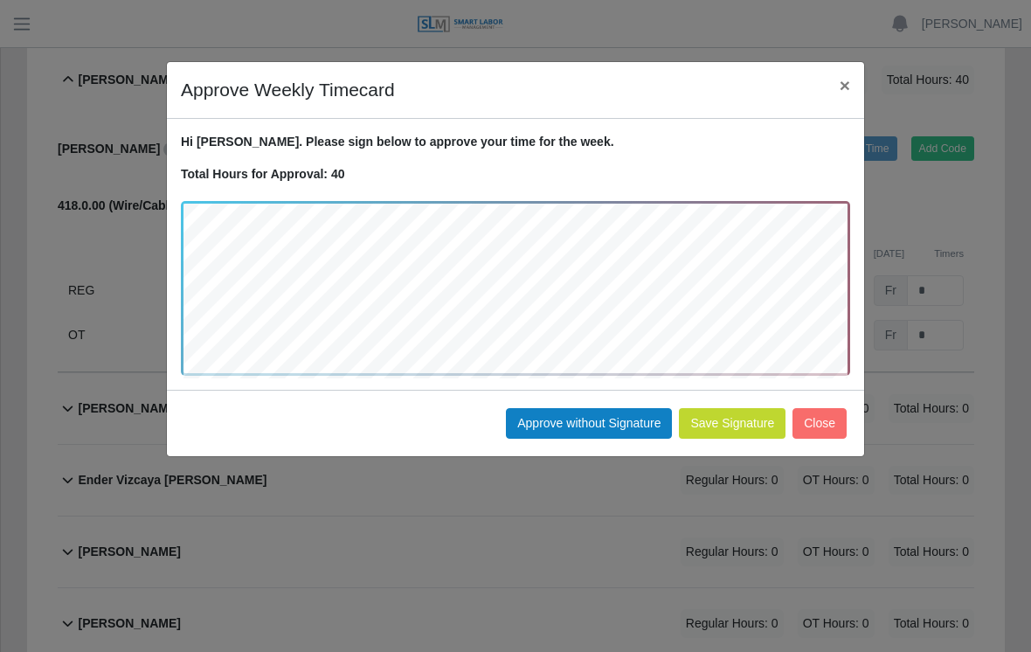
click at [571, 434] on button "Approve without Signature" at bounding box center [589, 423] width 166 height 31
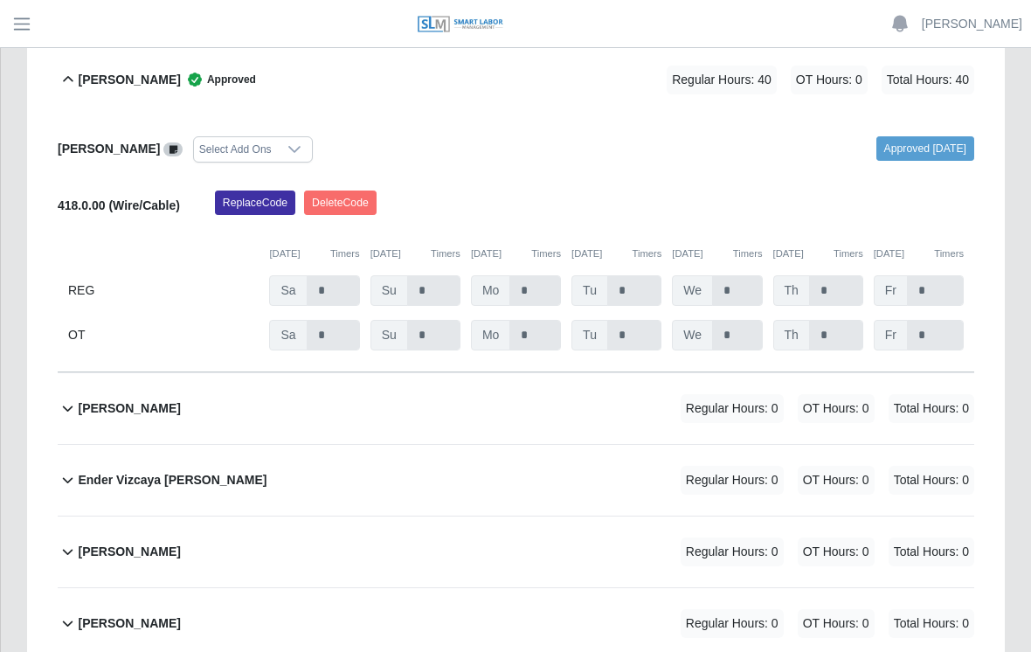
click at [448, 448] on div "Ender Vizcaya Flores Regular Hours: 0 OT Hours: 0 Total Hours: 0" at bounding box center [526, 480] width 897 height 71
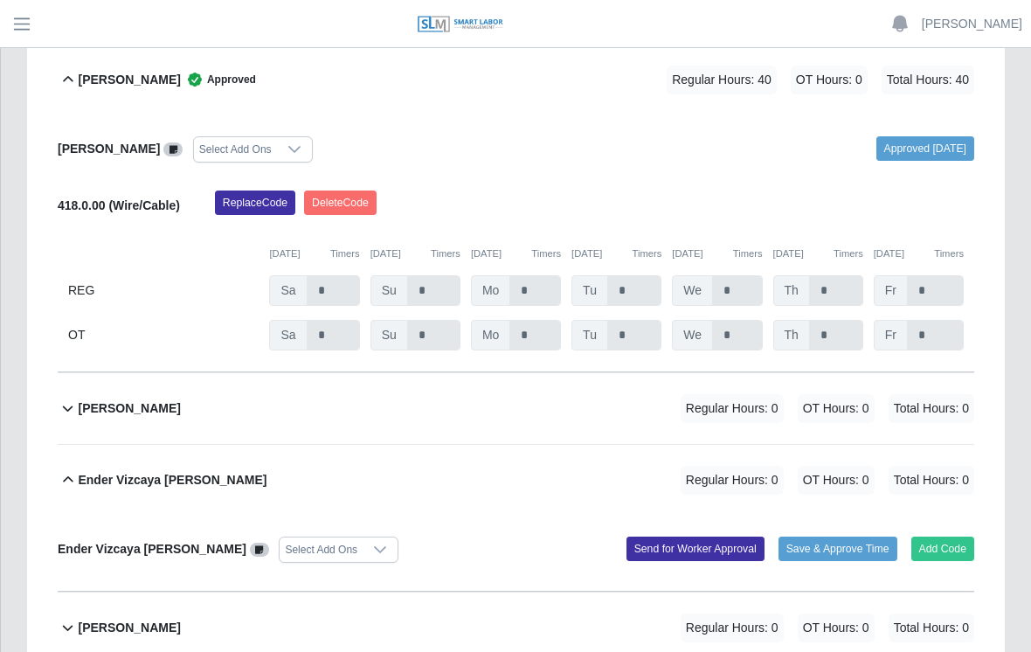
click at [948, 537] on button "Add Code" at bounding box center [944, 549] width 64 height 24
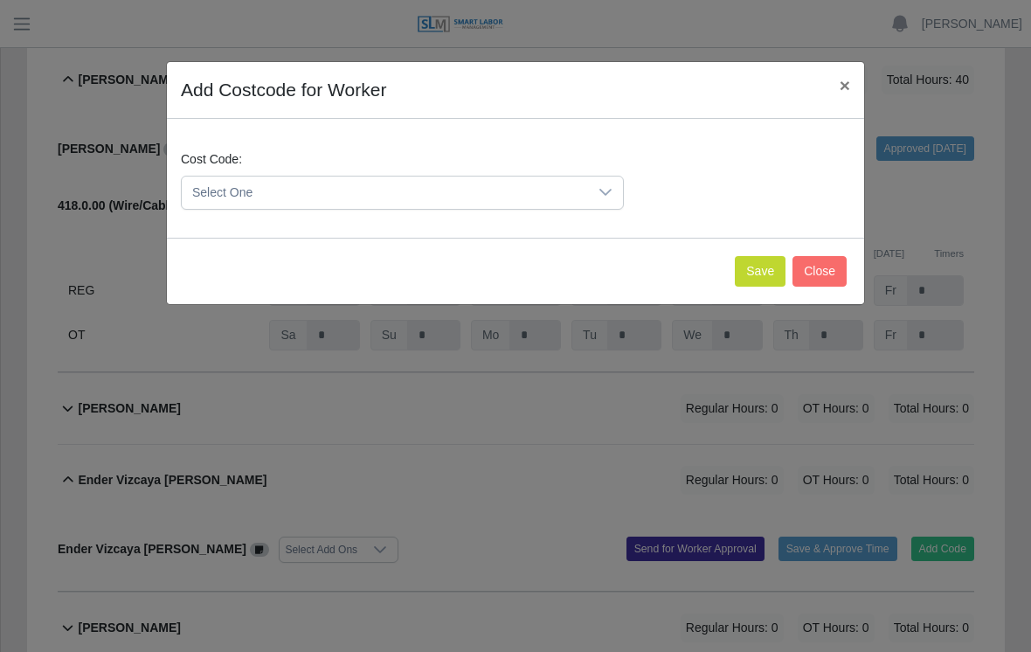
click at [601, 188] on icon at bounding box center [606, 192] width 14 height 14
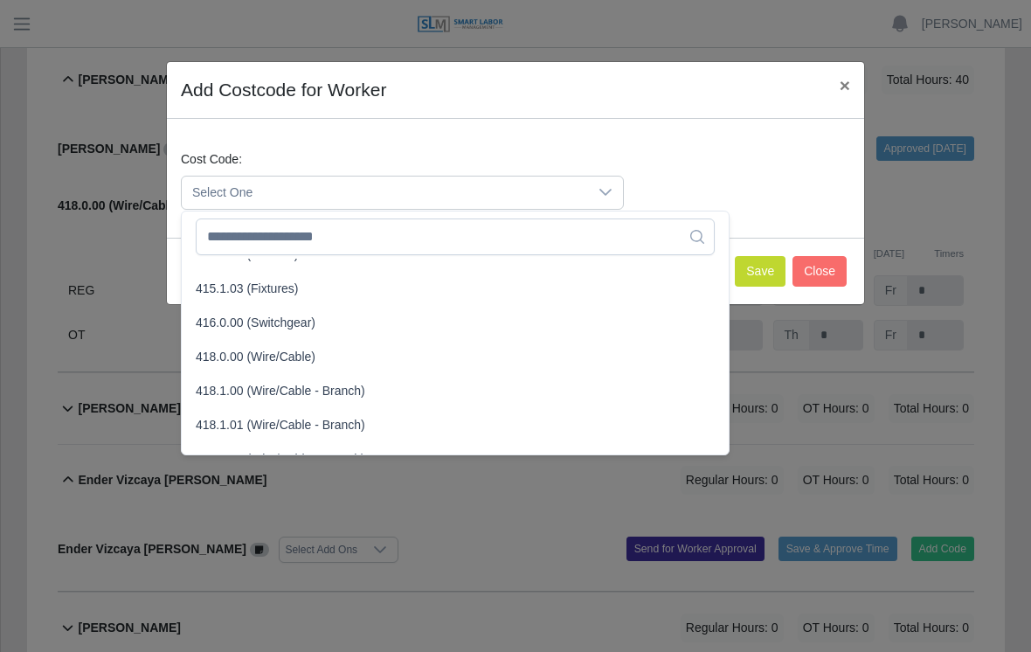
scroll to position [604, 0]
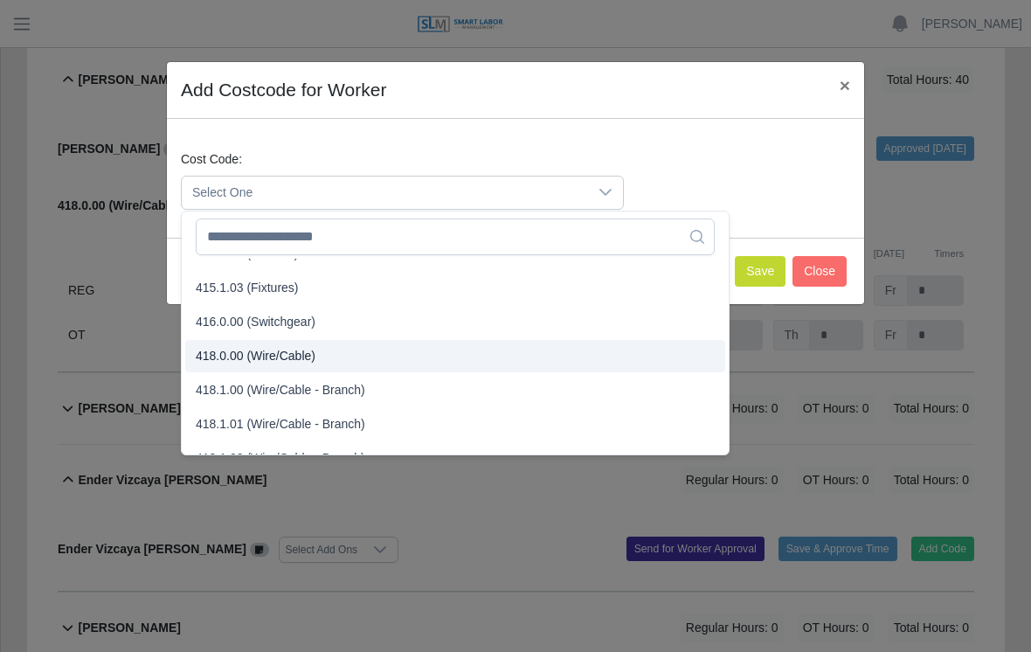
click at [294, 353] on span "418.0.00 (Wire/Cable)" at bounding box center [256, 356] width 120 height 18
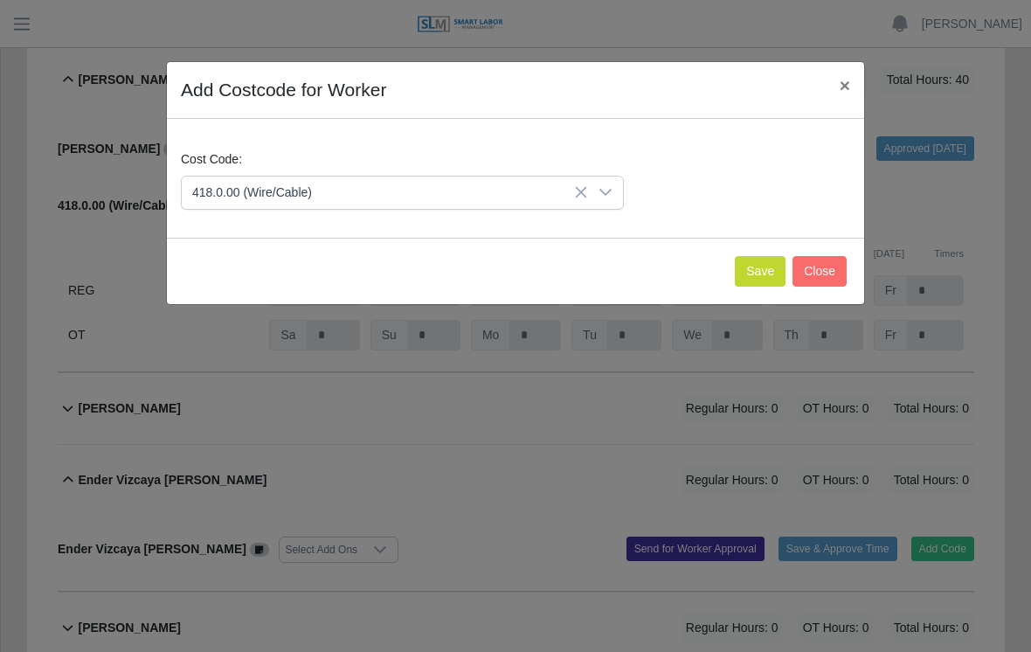
click at [747, 264] on button "Save" at bounding box center [760, 271] width 51 height 31
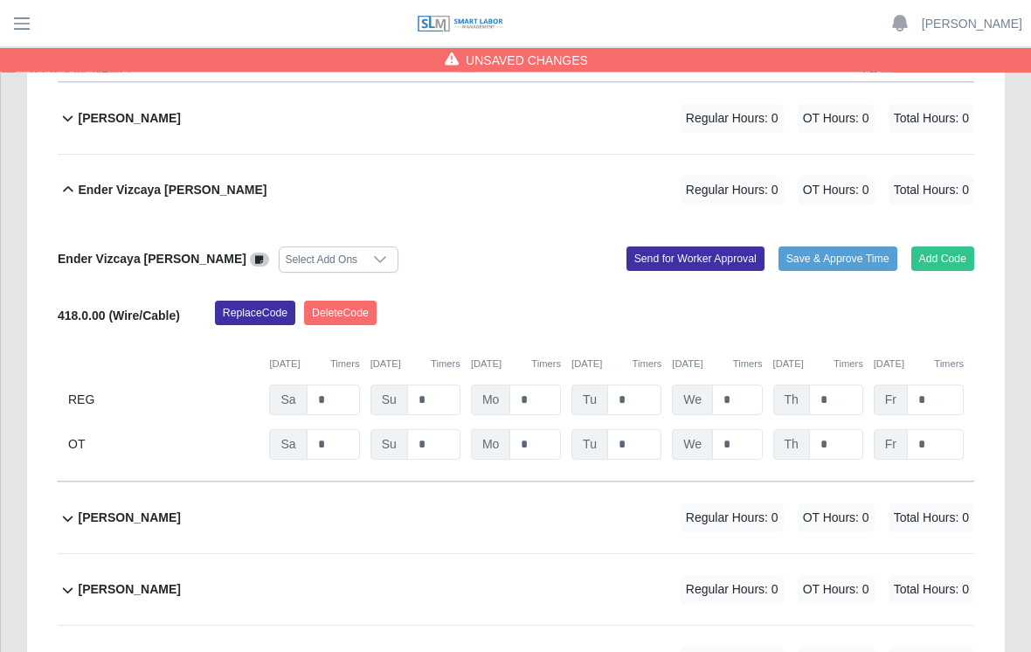
scroll to position [922, 0]
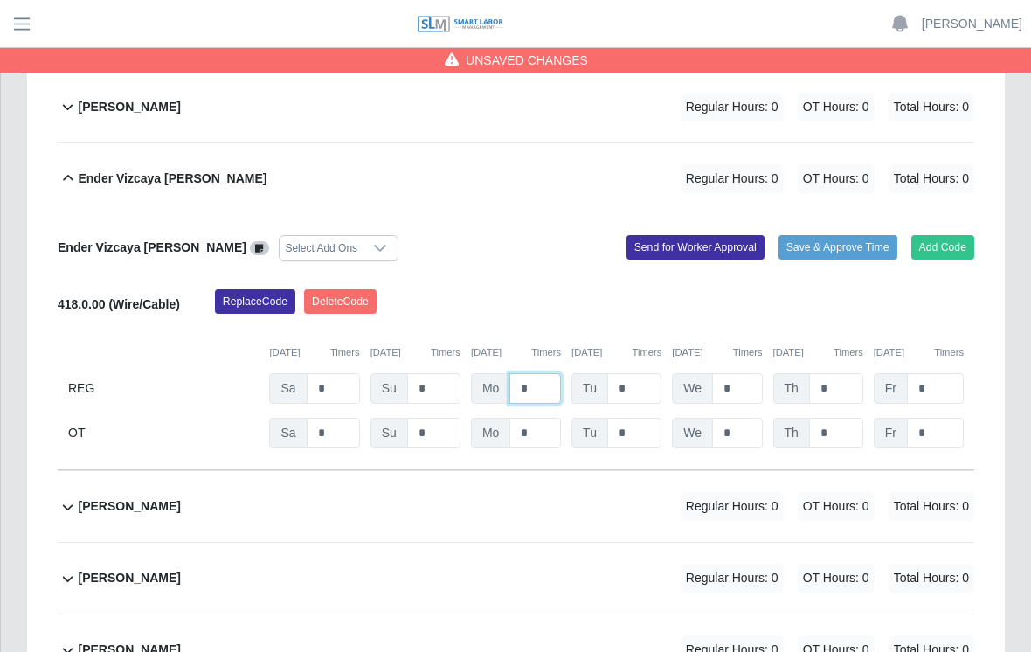
click at [540, 385] on input "*" at bounding box center [536, 388] width 52 height 31
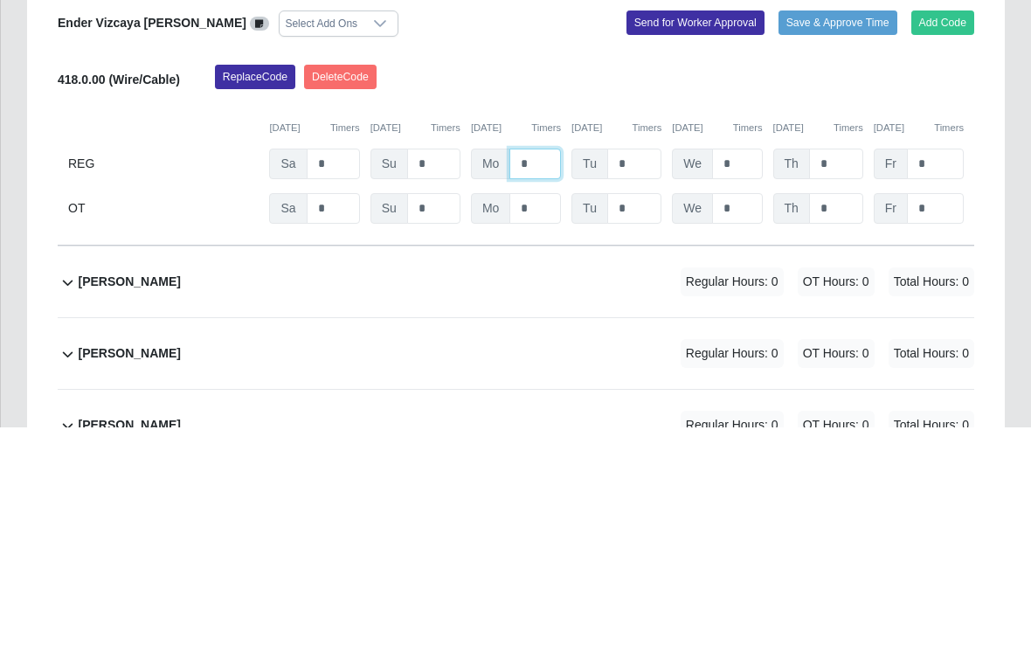
type input "*"
click at [651, 374] on input "*" at bounding box center [635, 389] width 54 height 31
type input "*"
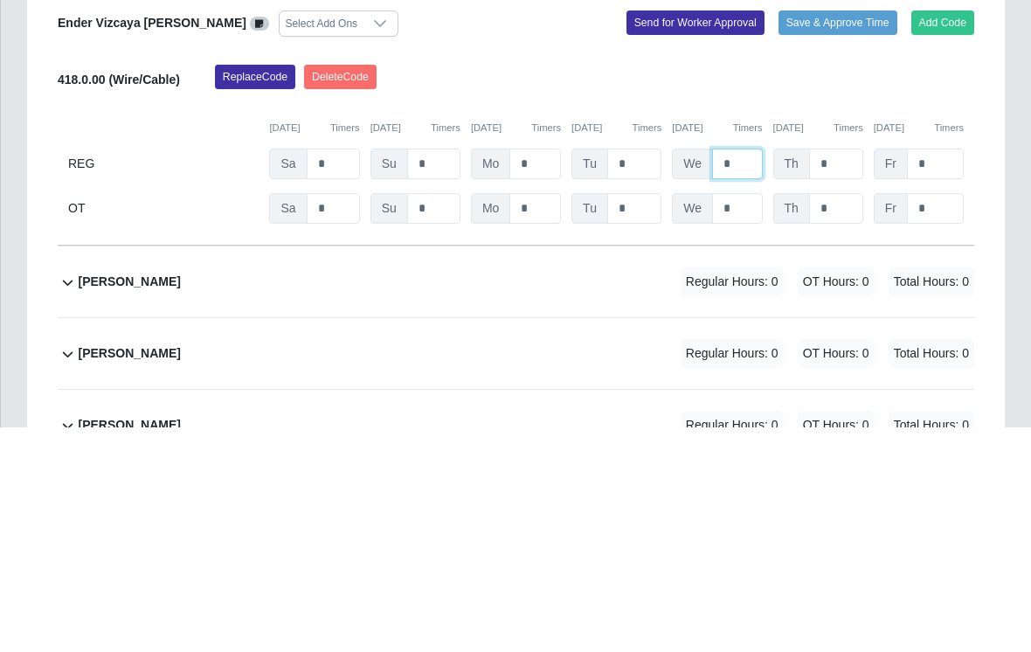
click at [738, 374] on input "*" at bounding box center [737, 389] width 50 height 31
type input "*"
click at [851, 374] on input "*" at bounding box center [836, 389] width 54 height 31
type input "*"
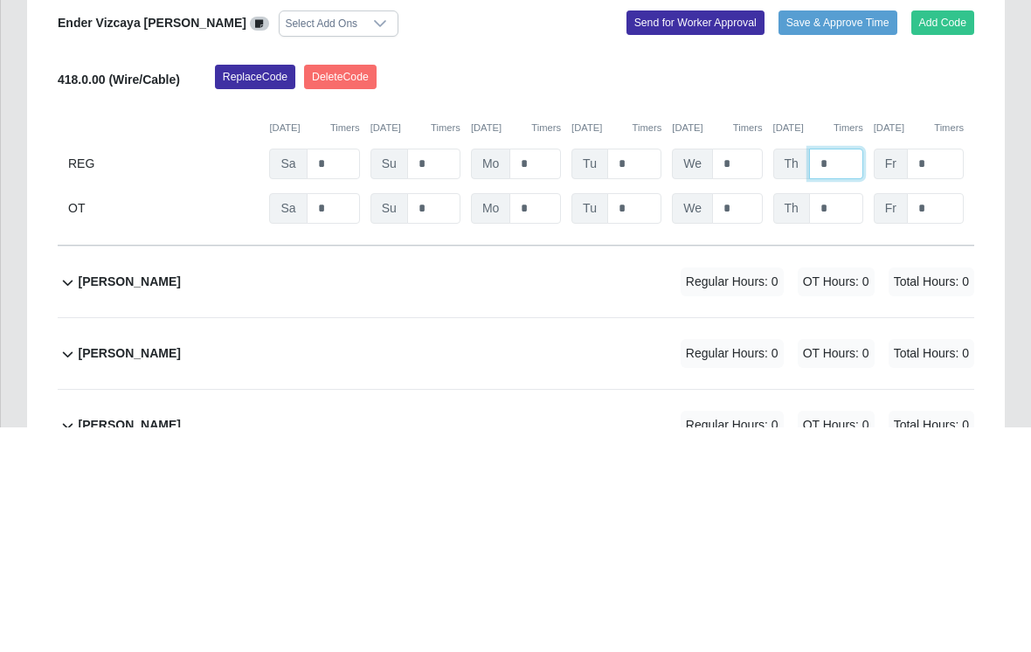
type input "*"
click at [939, 374] on input "*" at bounding box center [935, 389] width 57 height 31
click at [945, 374] on input "*" at bounding box center [935, 389] width 57 height 31
type input "*"
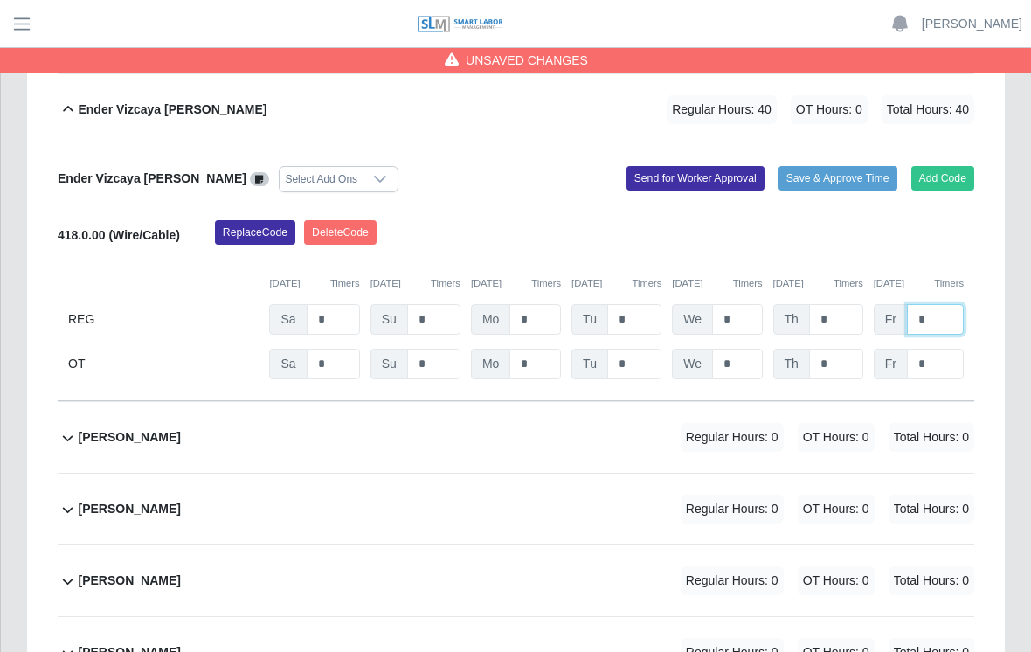
scroll to position [979, 0]
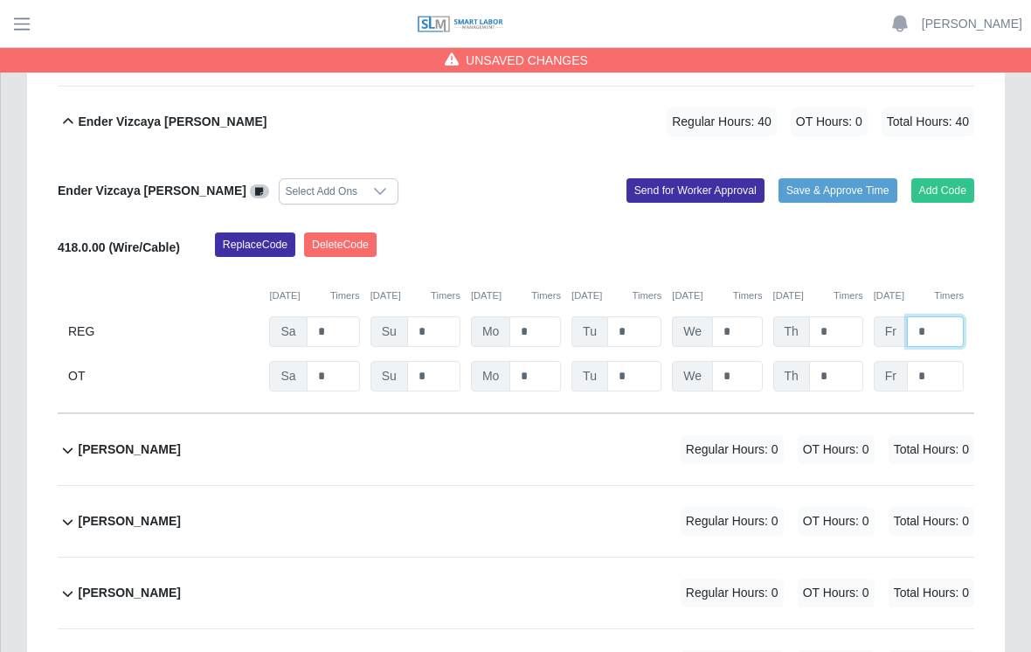
type input "*"
click at [823, 178] on button "Save & Approve Time" at bounding box center [838, 190] width 119 height 24
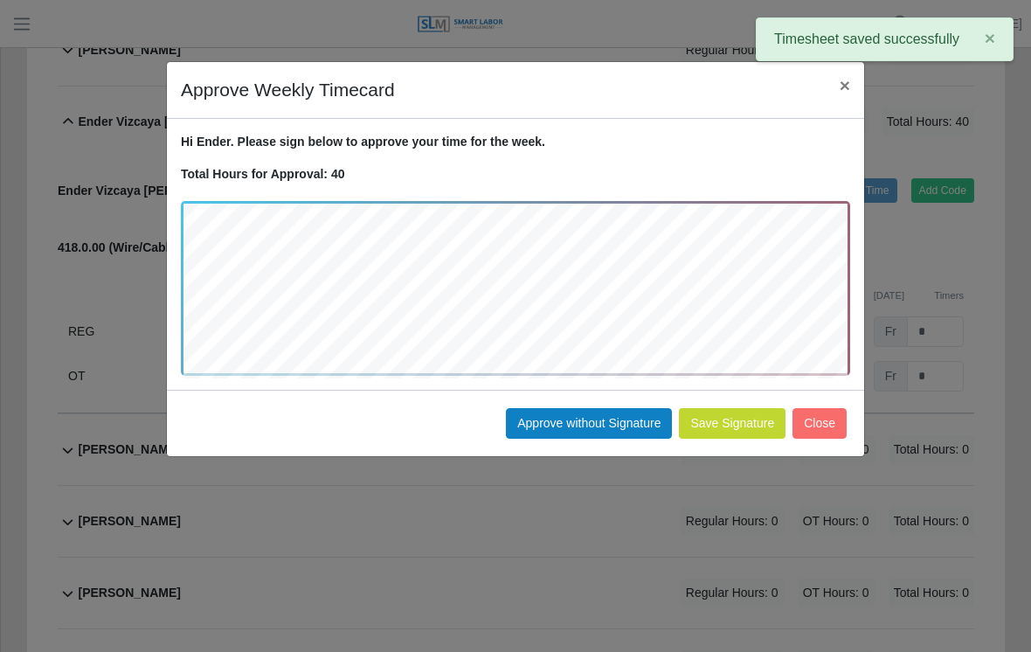
click at [585, 428] on button "Approve without Signature" at bounding box center [589, 423] width 166 height 31
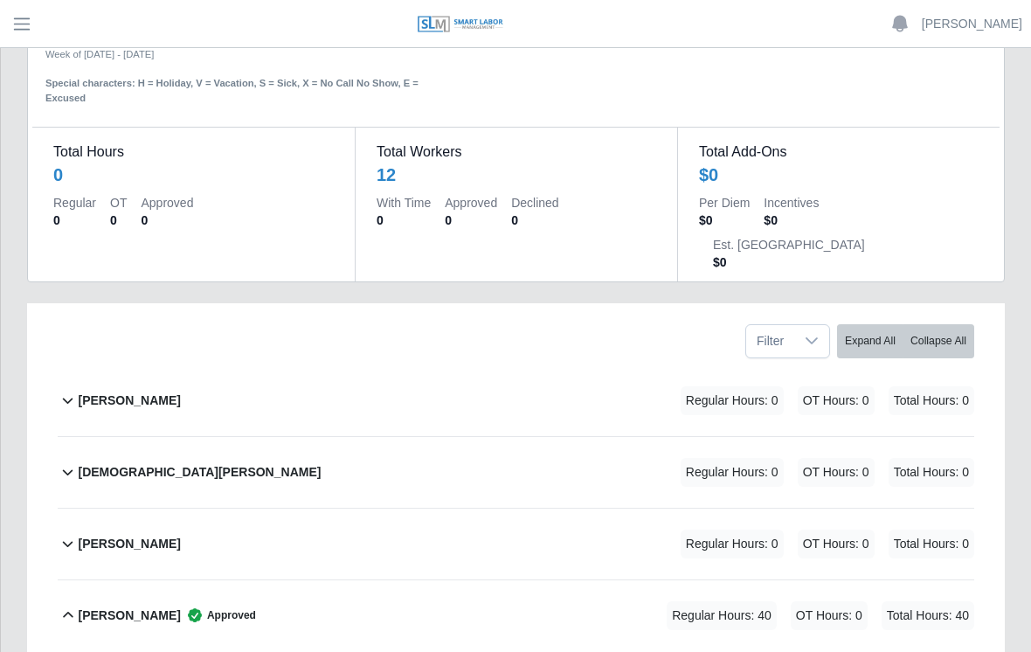
scroll to position [0, 0]
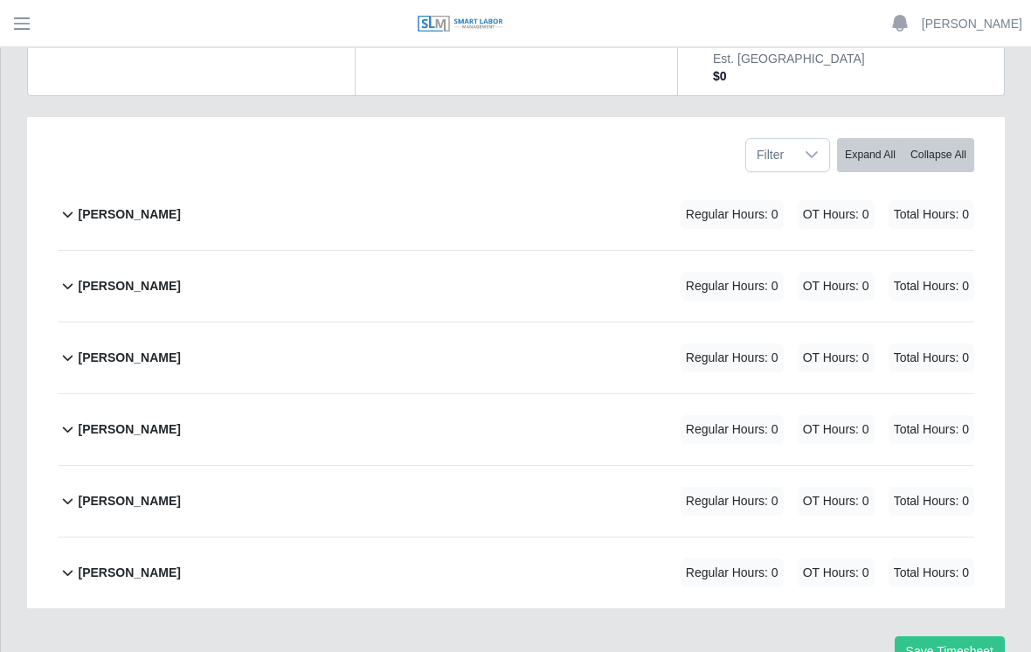
scroll to position [286, 0]
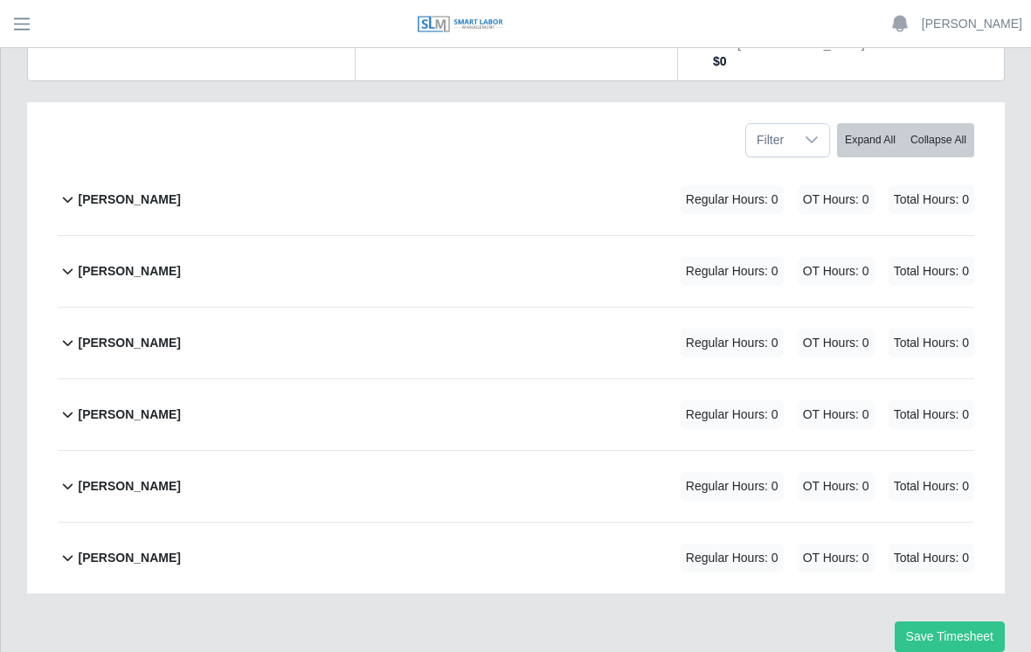
click at [177, 191] on b "[PERSON_NAME]" at bounding box center [129, 200] width 102 height 18
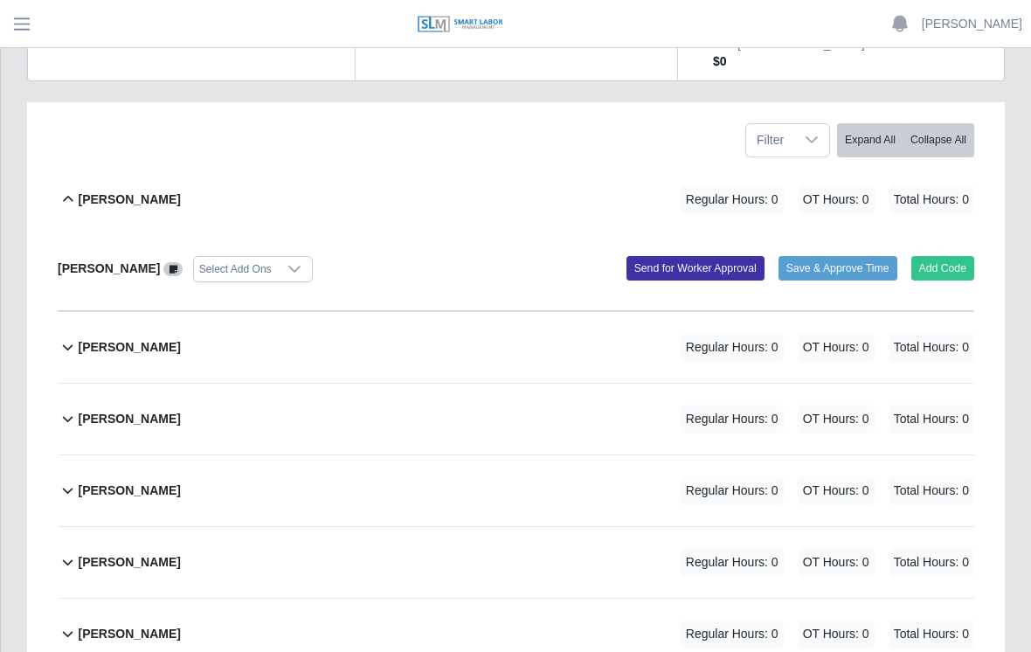
click at [946, 256] on button "Add Code" at bounding box center [944, 268] width 64 height 24
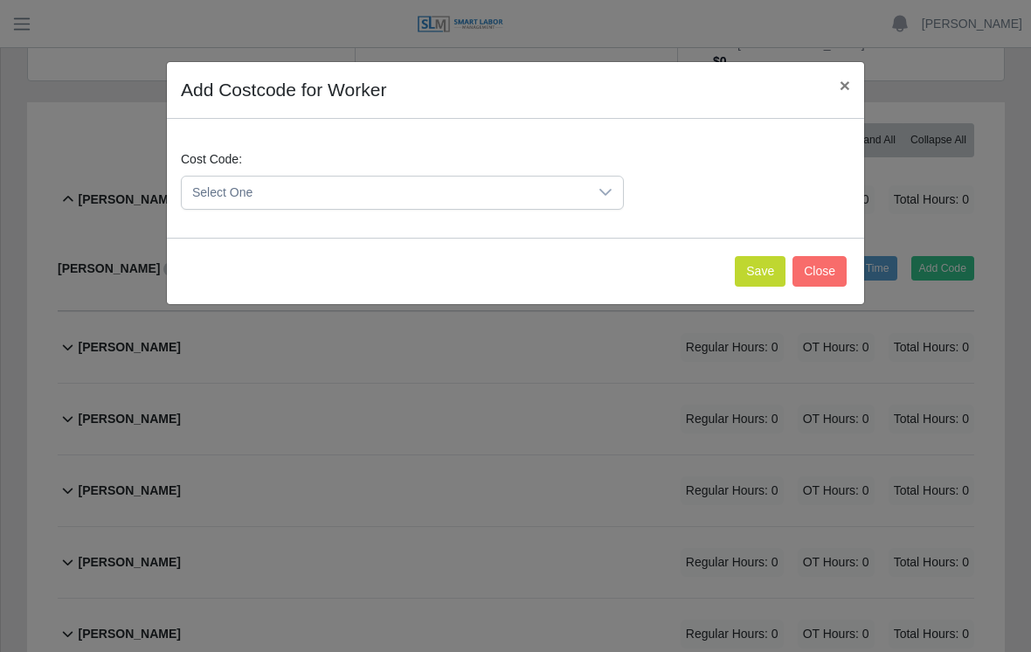
click at [606, 201] on div at bounding box center [605, 193] width 35 height 32
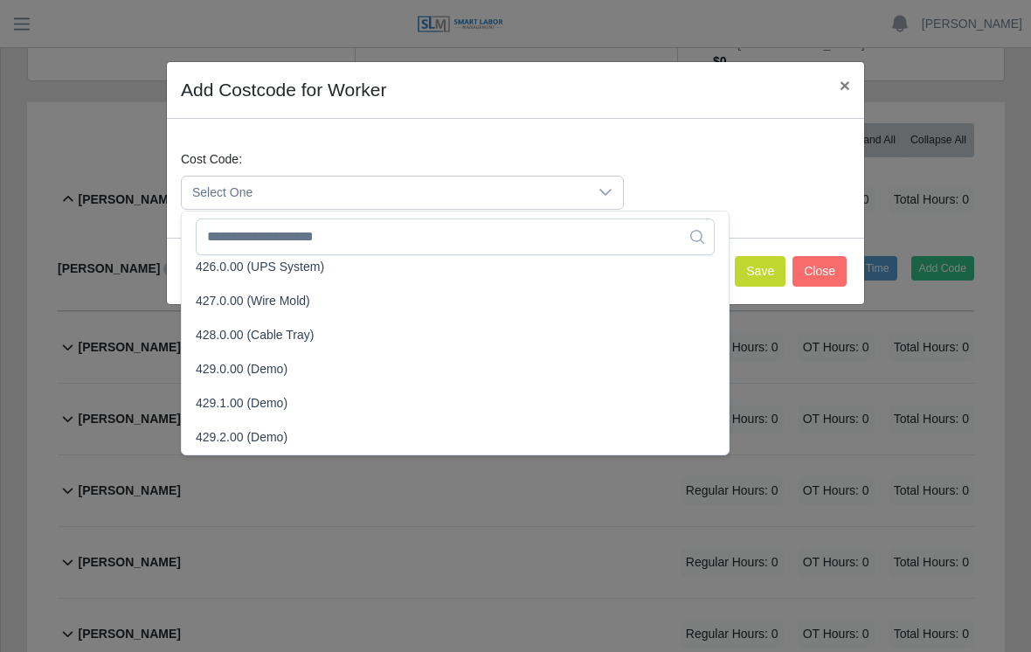
scroll to position [1612, 0]
click at [255, 362] on span "429.0.00 (Demo)" at bounding box center [242, 371] width 92 height 18
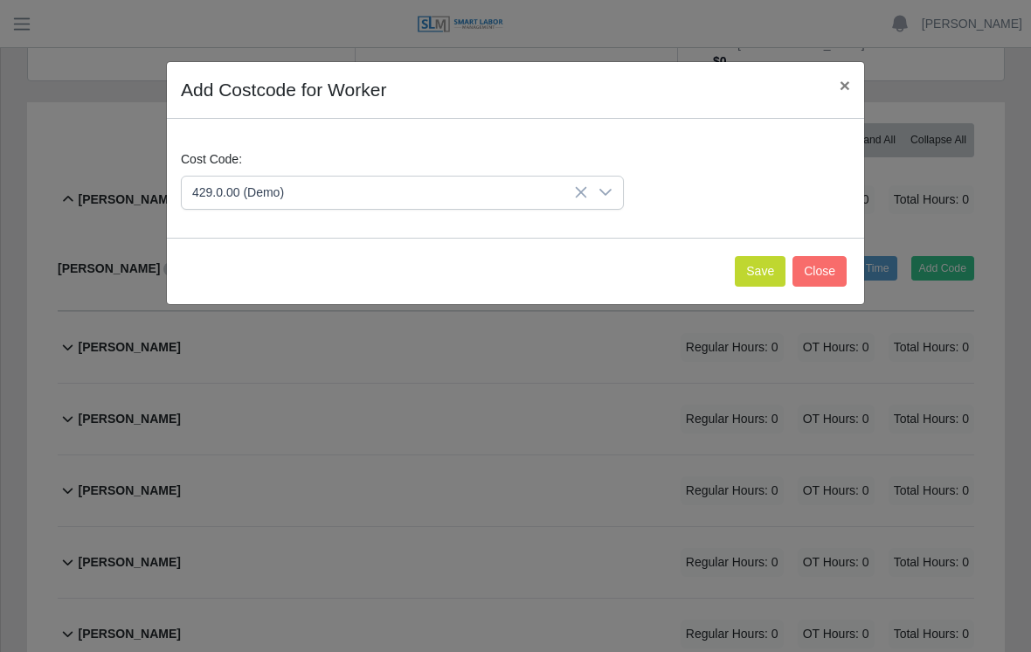
click at [753, 274] on button "Save" at bounding box center [760, 271] width 51 height 31
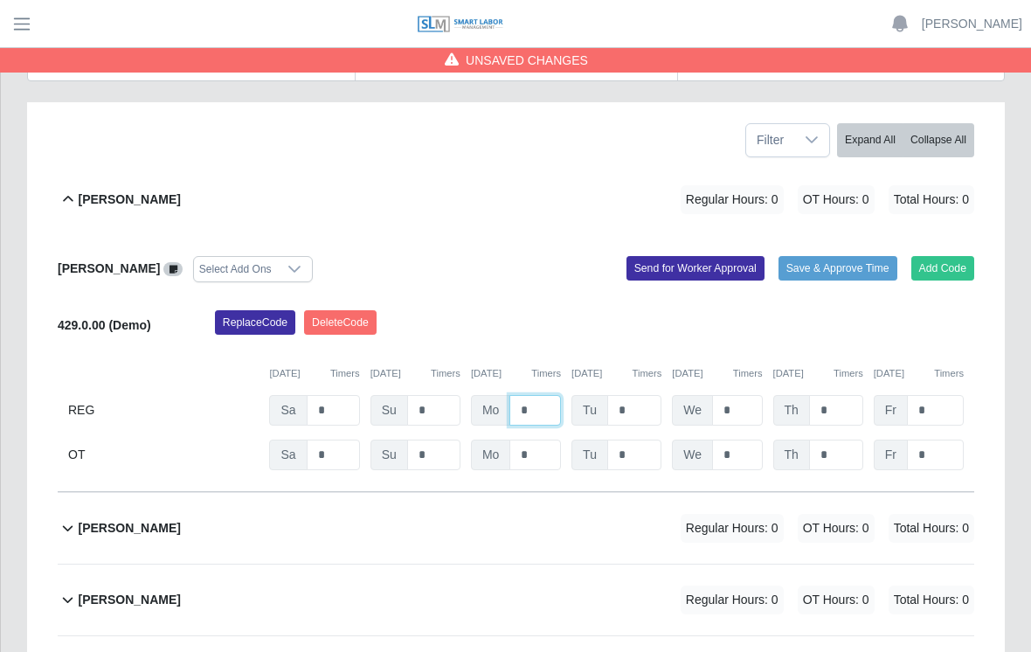
click at [540, 395] on input "*" at bounding box center [536, 410] width 52 height 31
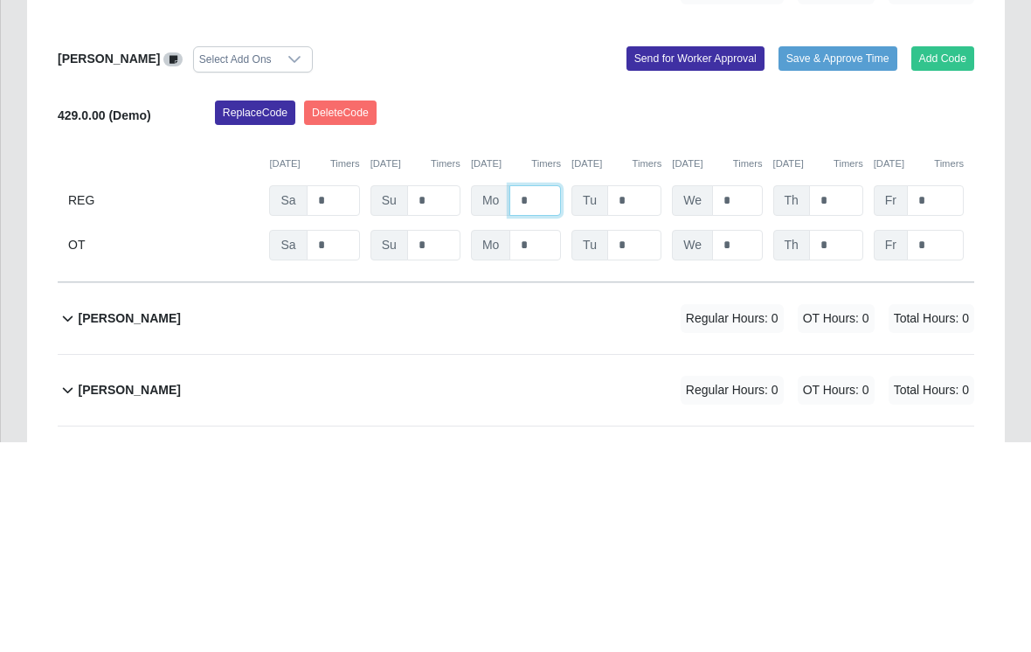
type input "*"
click at [645, 395] on input "*" at bounding box center [635, 410] width 54 height 31
type input "*"
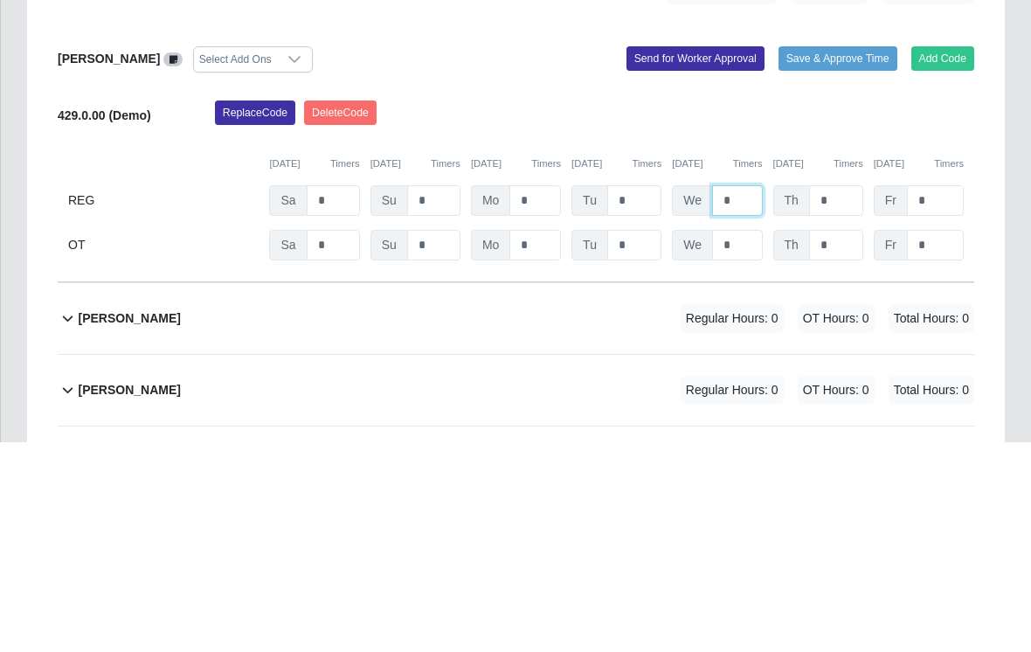
click at [754, 395] on input "*" at bounding box center [737, 410] width 50 height 31
type input "*"
click at [846, 395] on input "*" at bounding box center [836, 410] width 54 height 31
type input "*"
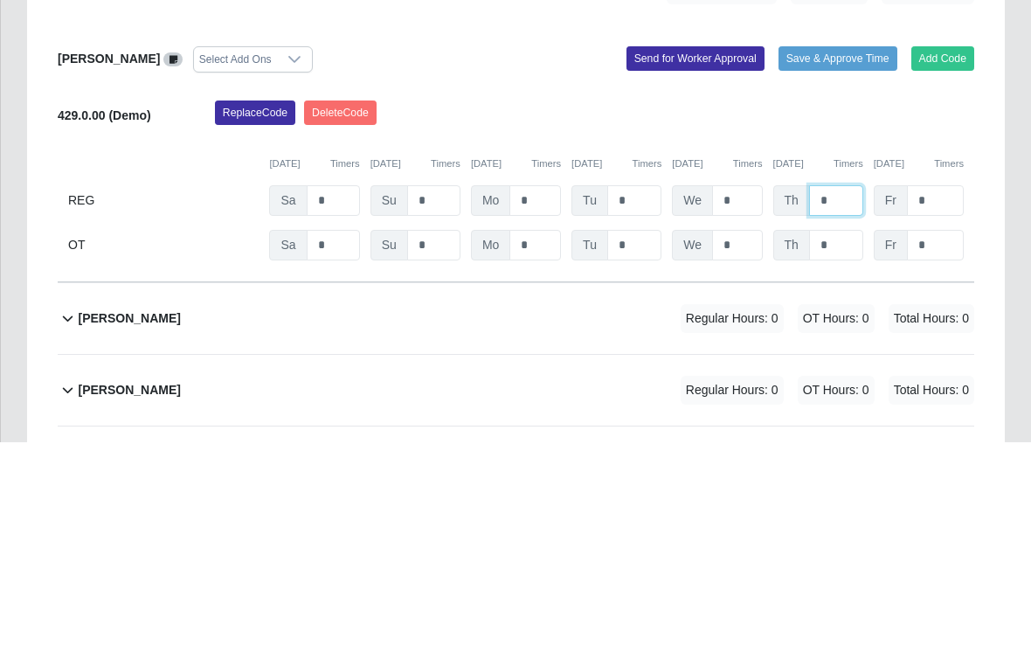
type input "*"
click at [948, 395] on input "*" at bounding box center [935, 410] width 57 height 31
type input "*"
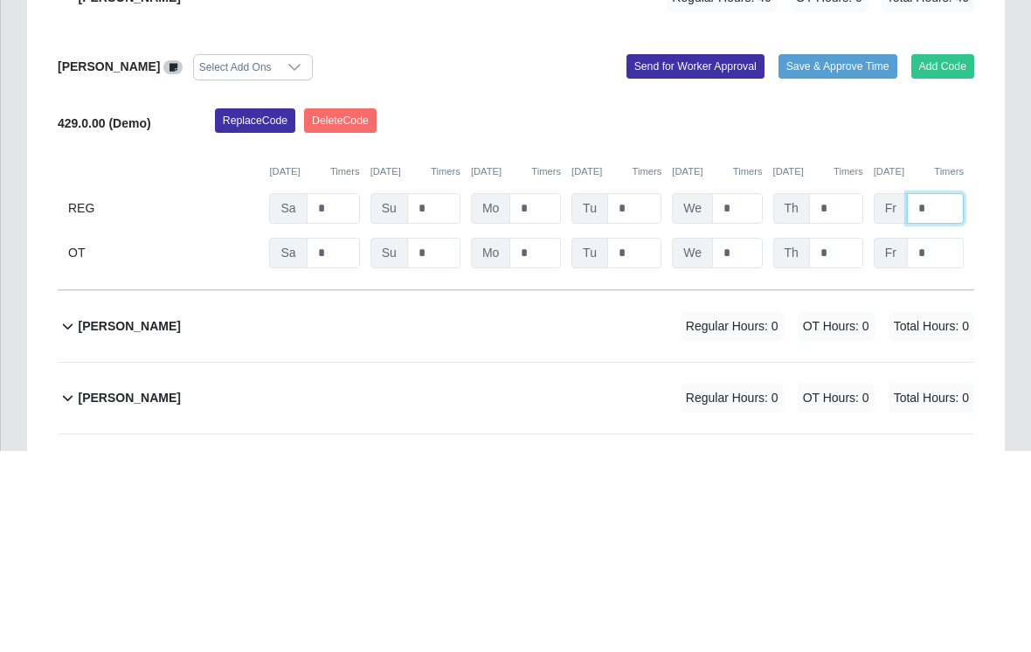
scroll to position [0, 0]
